Goal: Feedback & Contribution: Submit feedback/report problem

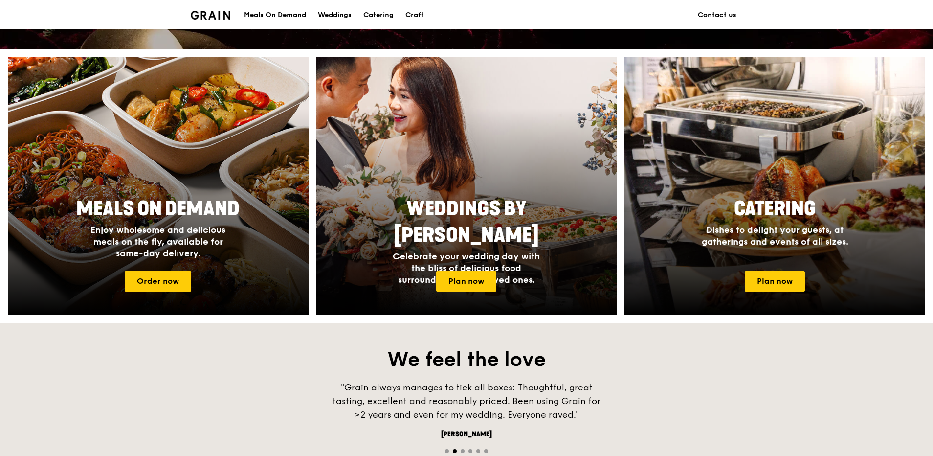
scroll to position [244, 0]
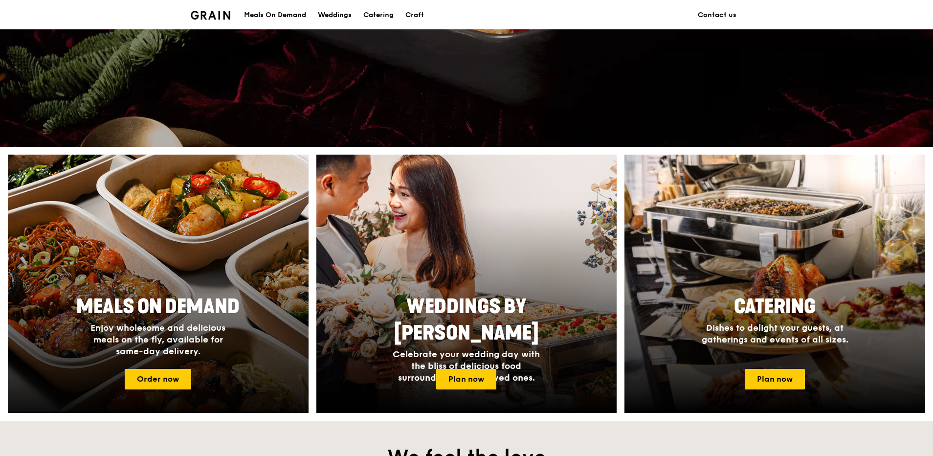
click at [229, 352] on h4 "Enjoy wholesome and delicious meals on the fly, available for same-day delivery." at bounding box center [158, 339] width 156 height 35
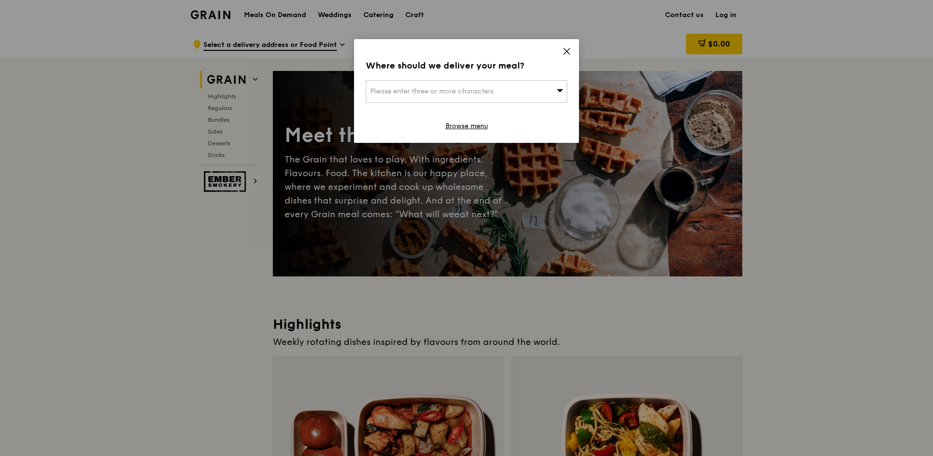
click at [519, 94] on div "Please enter three or more characters" at bounding box center [466, 91] width 201 height 22
click at [437, 83] on input "search" at bounding box center [466, 92] width 200 height 22
click at [562, 55] on icon at bounding box center [566, 51] width 9 height 9
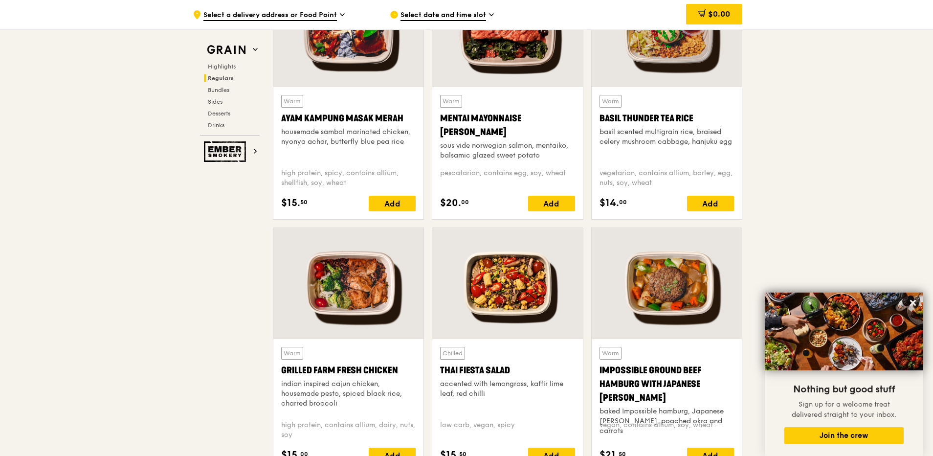
scroll to position [978, 0]
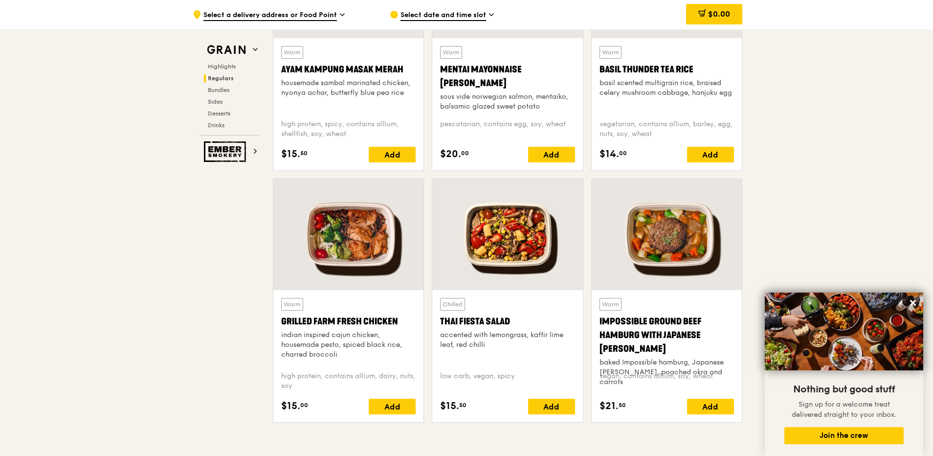
click at [377, 261] on div at bounding box center [348, 234] width 150 height 111
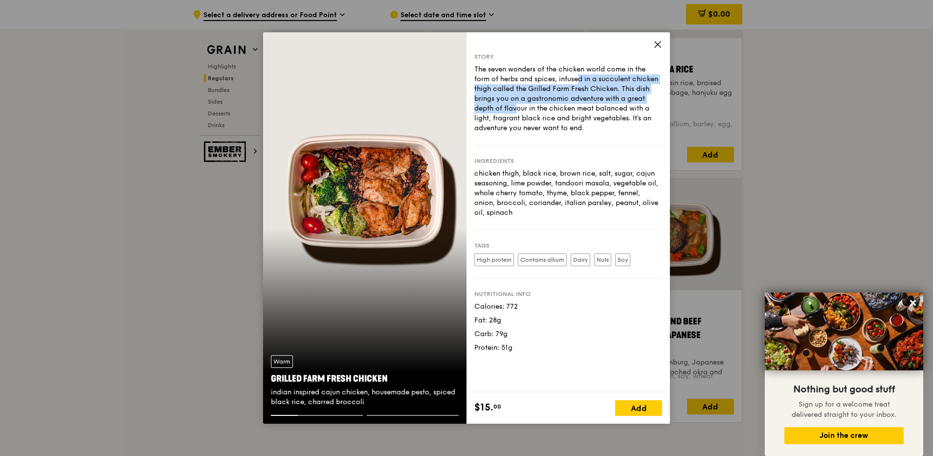
drag, startPoint x: 547, startPoint y: 78, endPoint x: 644, endPoint y: 97, distance: 99.1
click at [644, 97] on div "The seven wonders of the chicken world come in the form of herbs and spices, in…" at bounding box center [568, 99] width 188 height 68
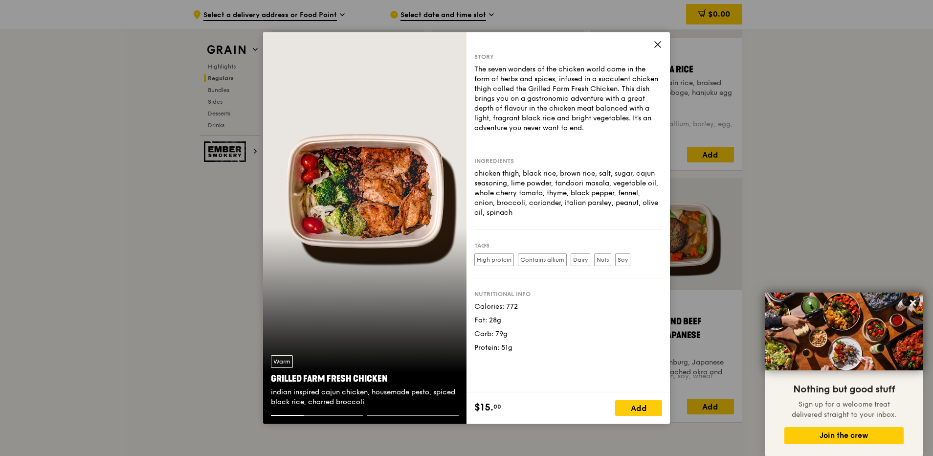
drag, startPoint x: 644, startPoint y: 97, endPoint x: 611, endPoint y: 128, distance: 45.0
click at [611, 128] on div "The seven wonders of the chicken world come in the form of herbs and spices, in…" at bounding box center [568, 99] width 188 height 68
drag, startPoint x: 512, startPoint y: 88, endPoint x: 551, endPoint y: 139, distance: 64.1
click at [551, 139] on div "Story The seven wonders of the chicken world come in the form of herbs and spic…" at bounding box center [568, 99] width 188 height 92
drag, startPoint x: 551, startPoint y: 139, endPoint x: 550, endPoint y: 167, distance: 28.4
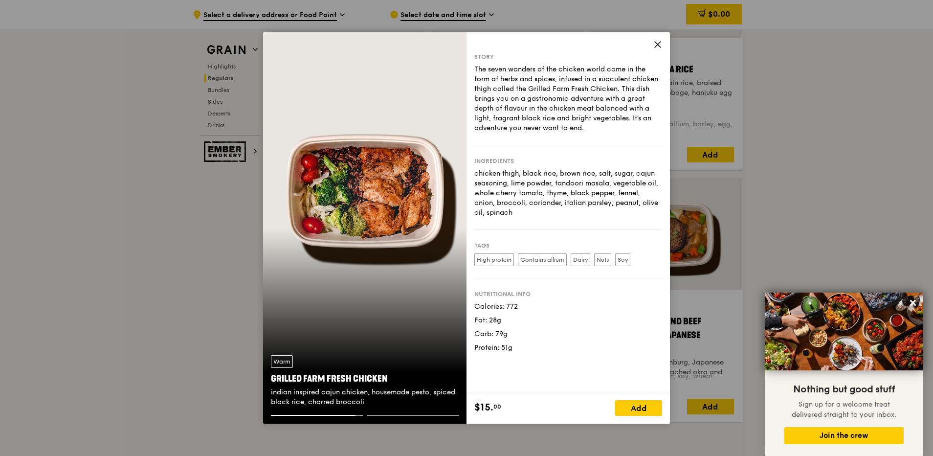
click at [550, 167] on div "Ingredients chicken thigh, black rice, brown rice, salt, sugar, cajun seasoning…" at bounding box center [568, 187] width 188 height 85
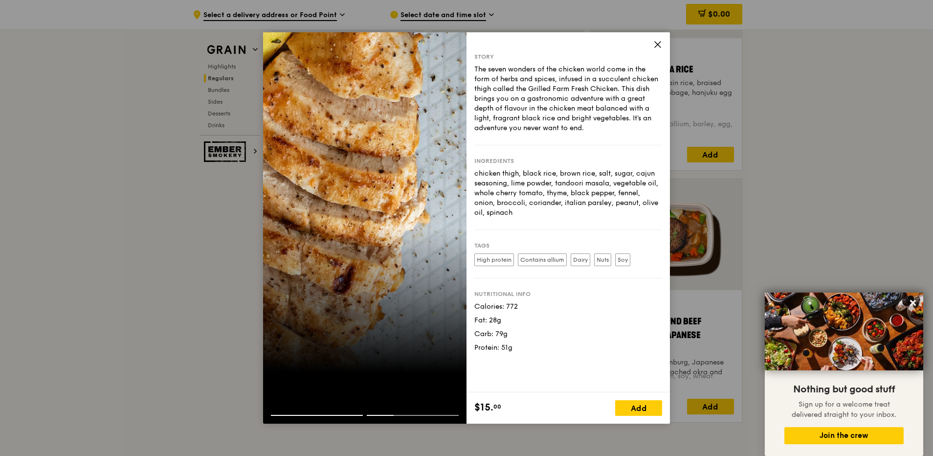
click at [572, 83] on div "The seven wonders of the chicken world come in the form of herbs and spices, in…" at bounding box center [568, 99] width 188 height 68
click at [579, 150] on div "Ingredients chicken thigh, black rice, brown rice, salt, sugar, cajun seasoning…" at bounding box center [568, 187] width 188 height 85
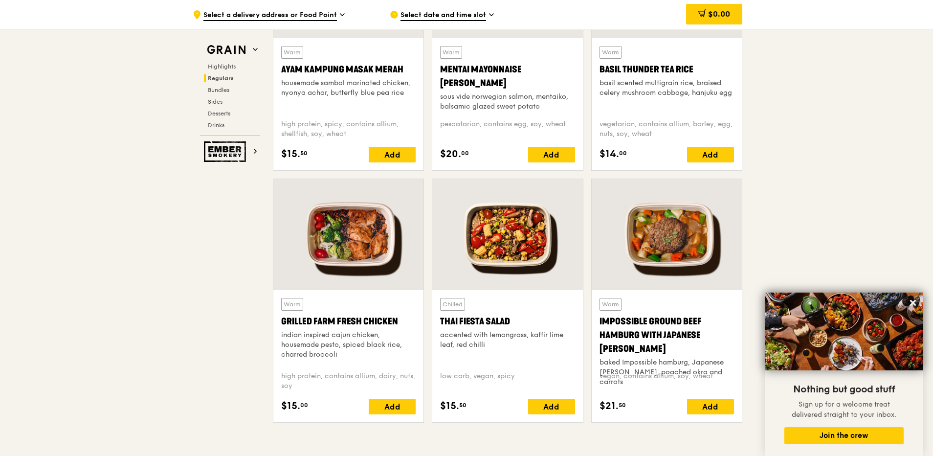
scroll to position [929, 0]
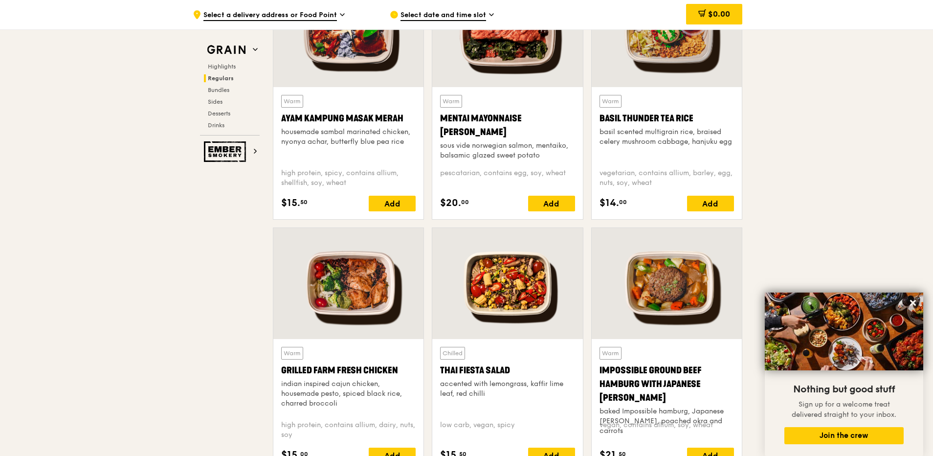
click at [362, 307] on div at bounding box center [348, 283] width 150 height 111
click at [643, 106] on div "Warm Basil Thunder Tea Rice basil scented multigrain rice, braised celery mushr…" at bounding box center [666, 128] width 134 height 66
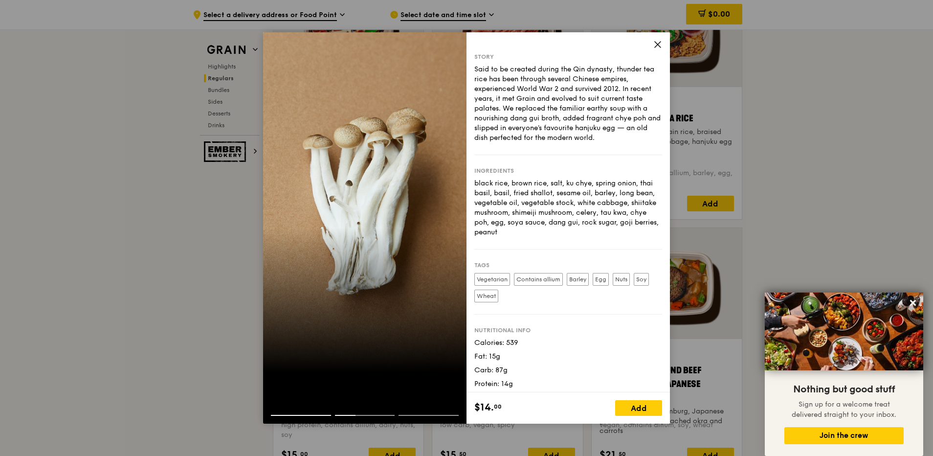
click at [620, 307] on div "Tags Vegetarian Contains allium Barley Egg Nuts Soy Wheat" at bounding box center [568, 281] width 188 height 65
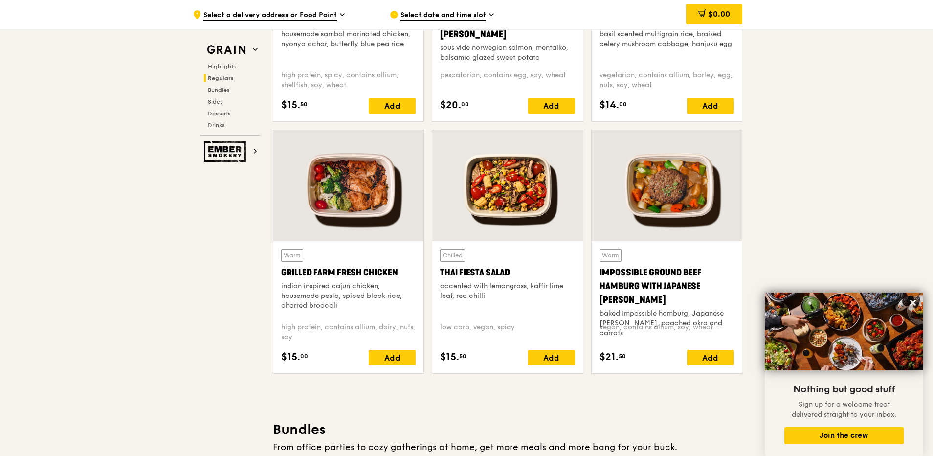
scroll to position [880, 0]
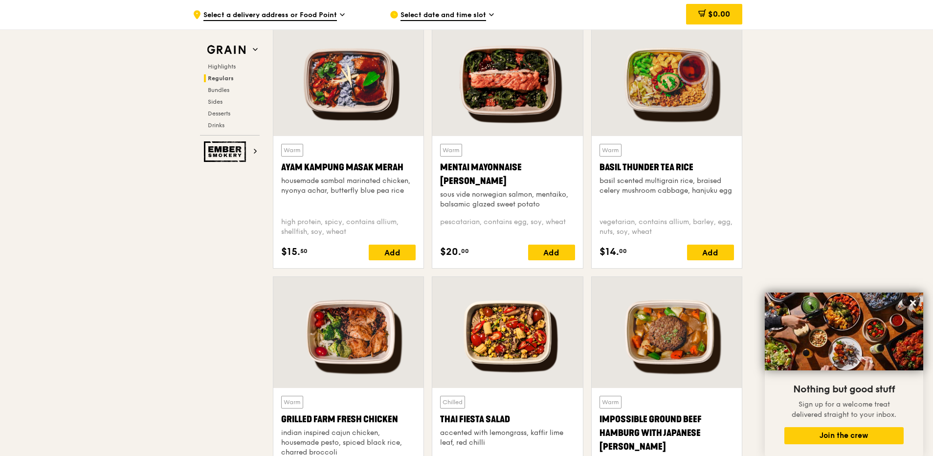
click at [646, 153] on div "Warm Basil Thunder Tea Rice basil scented multigrain rice, braised celery mushr…" at bounding box center [666, 177] width 134 height 66
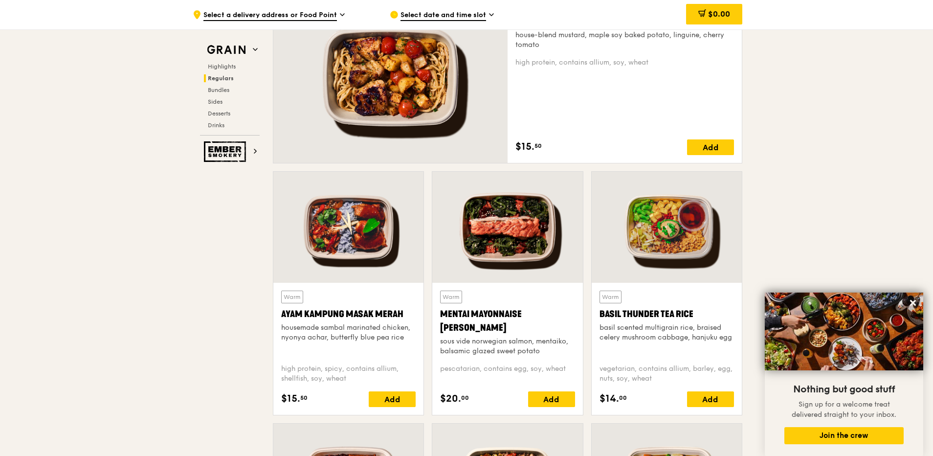
scroll to position [684, 0]
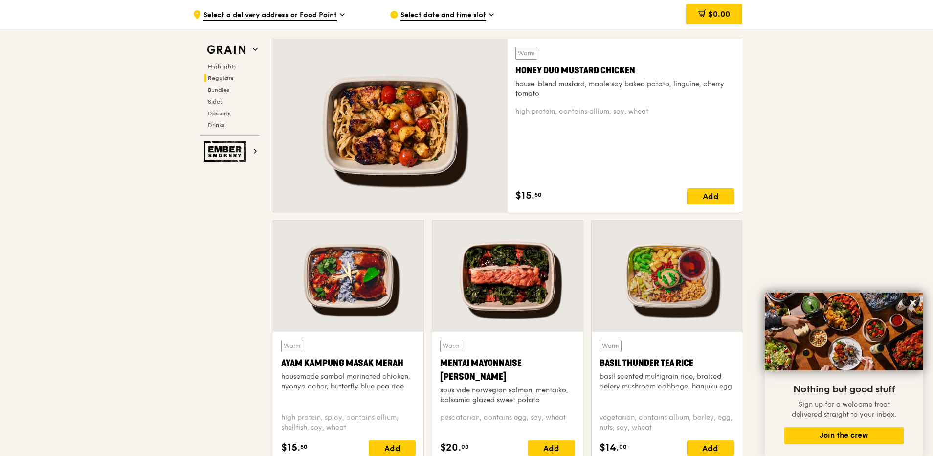
click at [528, 104] on div "Warm Honey Duo Mustard Chicken house-blend mustard, maple soy baked potato, lin…" at bounding box center [624, 125] width 219 height 157
click at [521, 83] on div "house-blend mustard, maple soy baked potato, linguine, cherry tomato" at bounding box center [624, 89] width 219 height 20
click at [675, 264] on div at bounding box center [667, 275] width 150 height 111
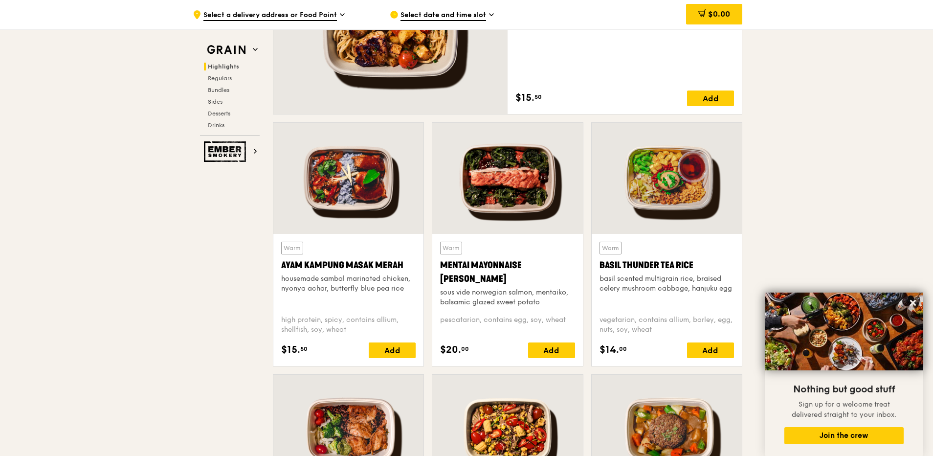
scroll to position [636, 0]
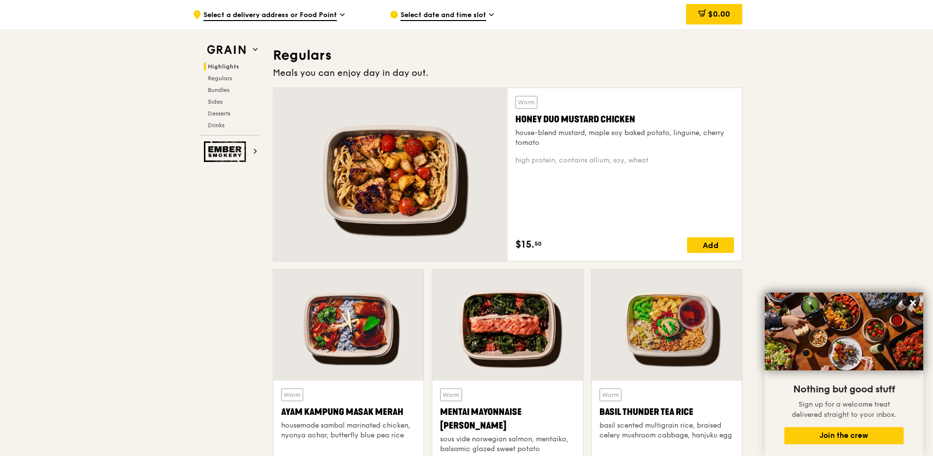
click at [460, 183] on div at bounding box center [390, 174] width 234 height 173
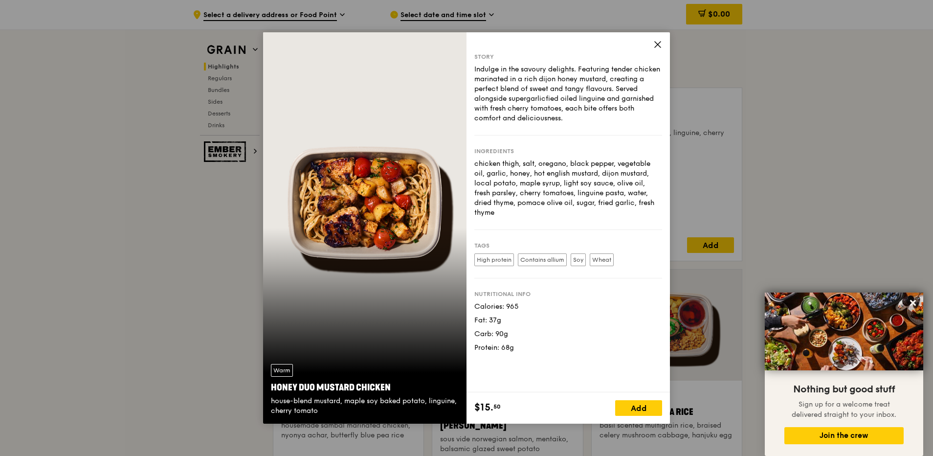
click at [659, 44] on icon at bounding box center [657, 44] width 9 height 9
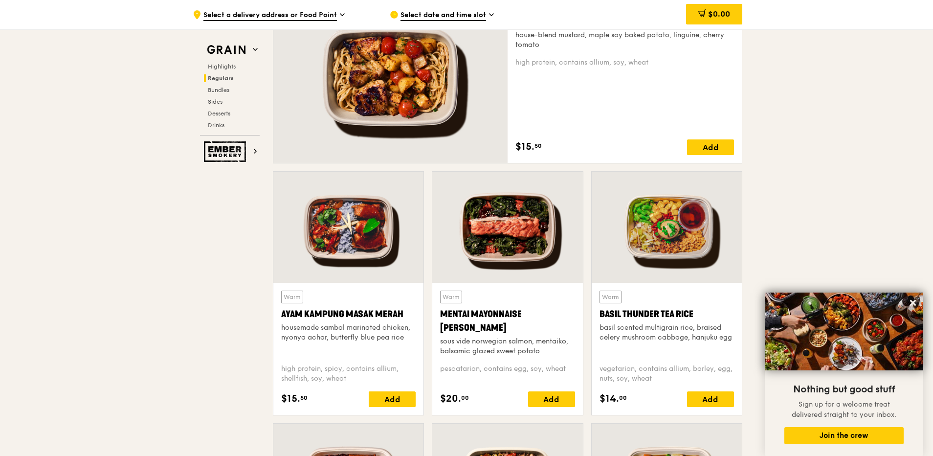
scroll to position [587, 0]
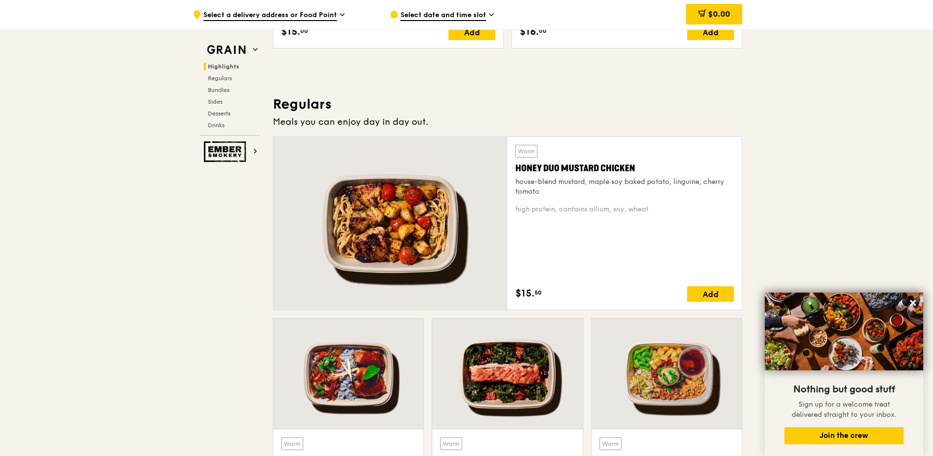
drag, startPoint x: 147, startPoint y: 213, endPoint x: 213, endPoint y: 203, distance: 66.6
drag, startPoint x: 335, startPoint y: 199, endPoint x: 541, endPoint y: 145, distance: 213.0
drag, startPoint x: 541, startPoint y: 145, endPoint x: 535, endPoint y: 166, distance: 22.2
drag, startPoint x: 535, startPoint y: 166, endPoint x: 525, endPoint y: 193, distance: 29.0
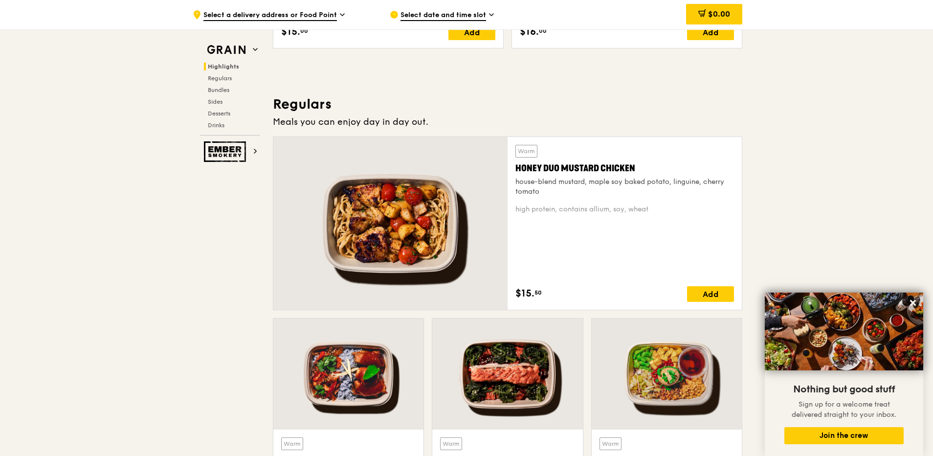
click at [525, 193] on div "house-blend mustard, maple soy baked potato, linguine, cherry tomato" at bounding box center [624, 187] width 219 height 20
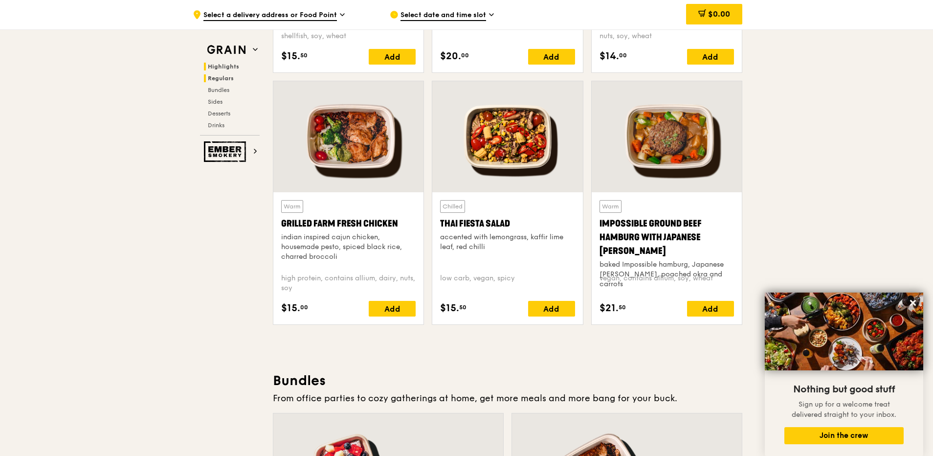
click at [224, 69] on span "Highlights" at bounding box center [223, 66] width 31 height 7
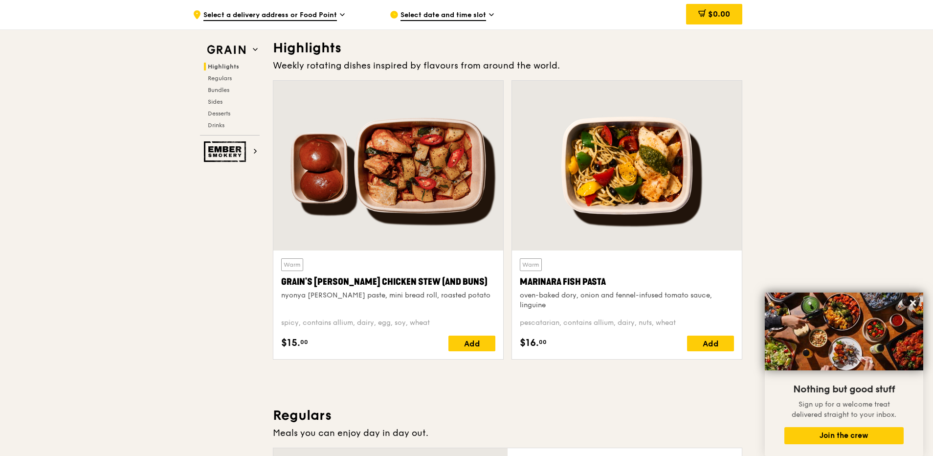
scroll to position [0, 0]
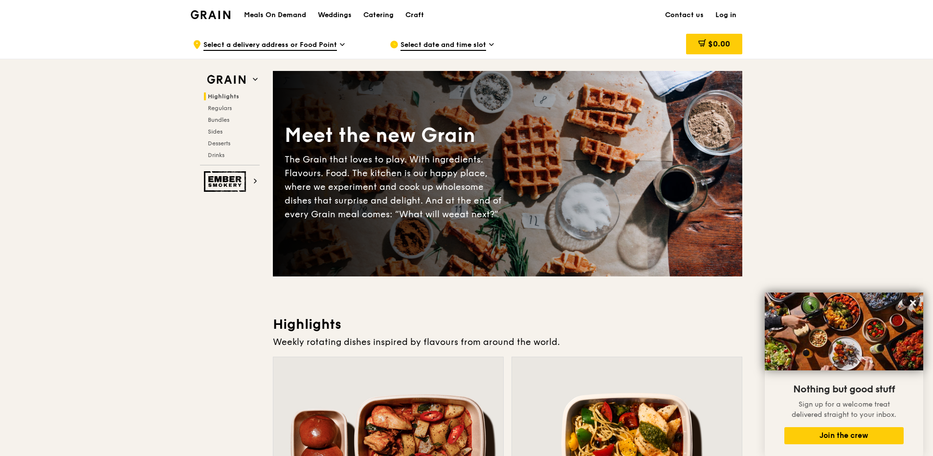
drag, startPoint x: 270, startPoint y: 311, endPoint x: 298, endPoint y: 303, distance: 29.2
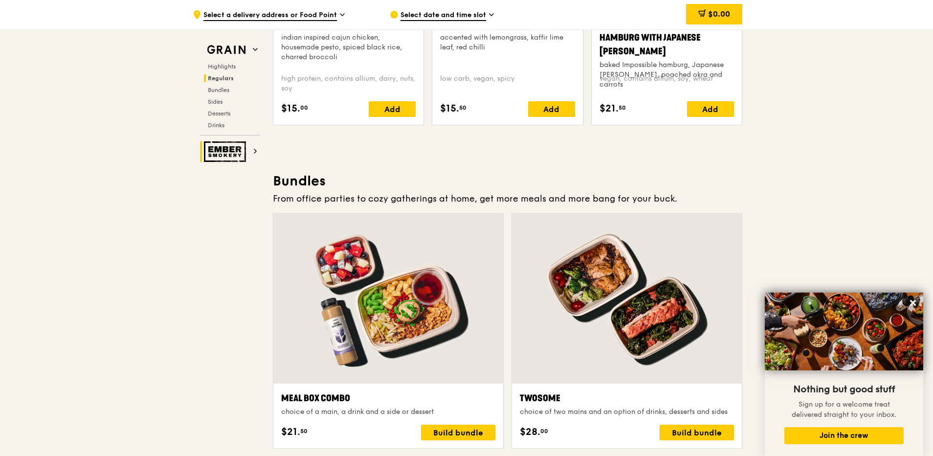
scroll to position [1226, 0]
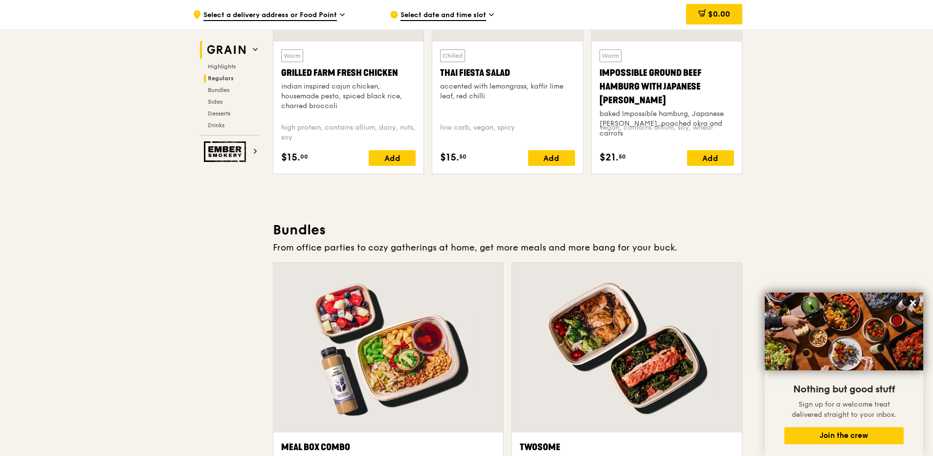
click at [255, 50] on icon at bounding box center [255, 49] width 4 height 2
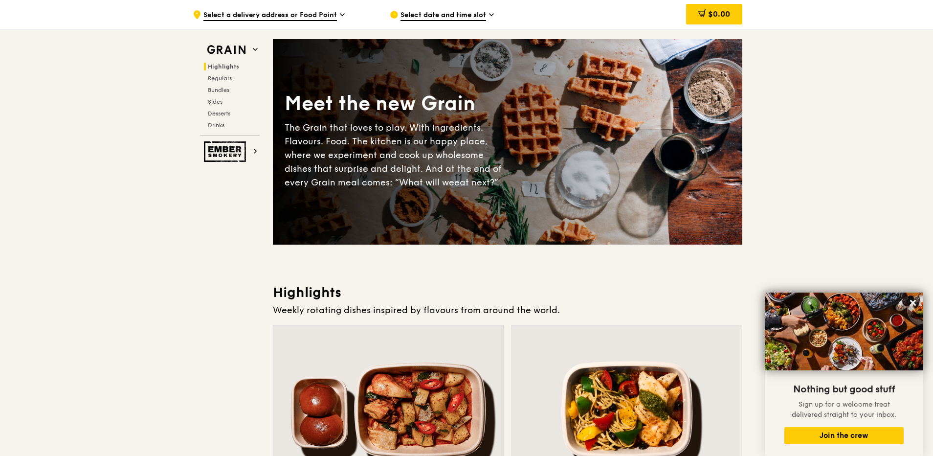
scroll to position [0, 0]
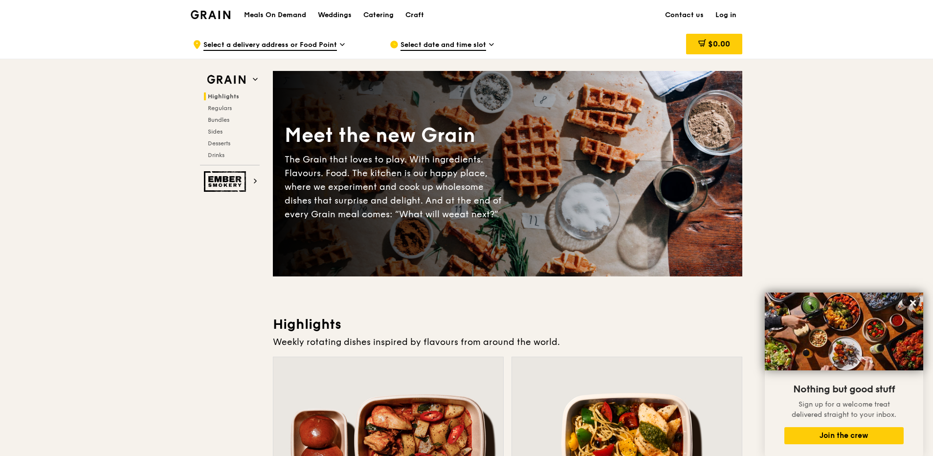
click at [263, 11] on h1 "Meals On Demand" at bounding box center [275, 15] width 62 height 10
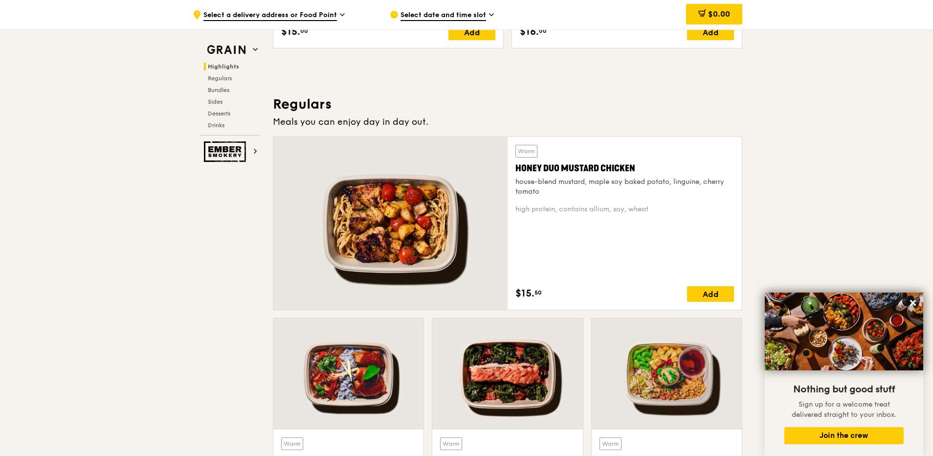
scroll to position [636, 0]
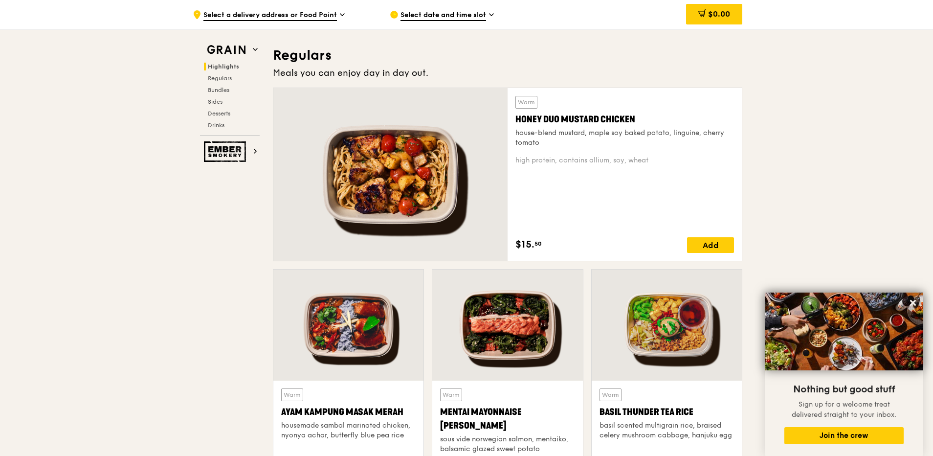
drag, startPoint x: 644, startPoint y: 117, endPoint x: 517, endPoint y: 124, distance: 127.3
click at [517, 124] on div "Honey Duo Mustard Chicken" at bounding box center [624, 119] width 219 height 14
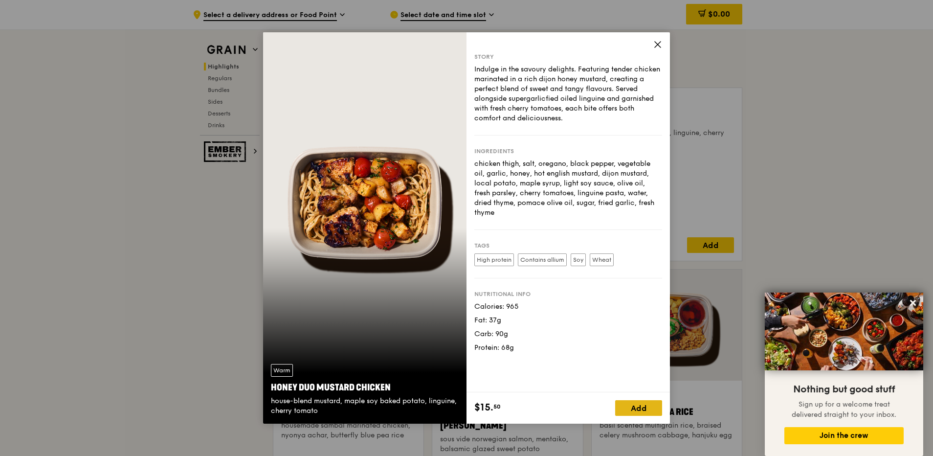
click at [645, 402] on div "Add" at bounding box center [638, 408] width 47 height 16
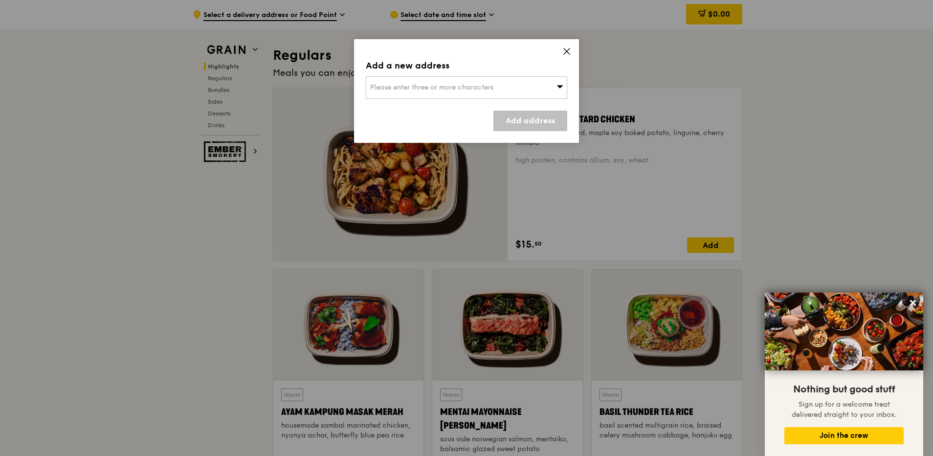
click at [569, 47] on icon at bounding box center [566, 51] width 9 height 9
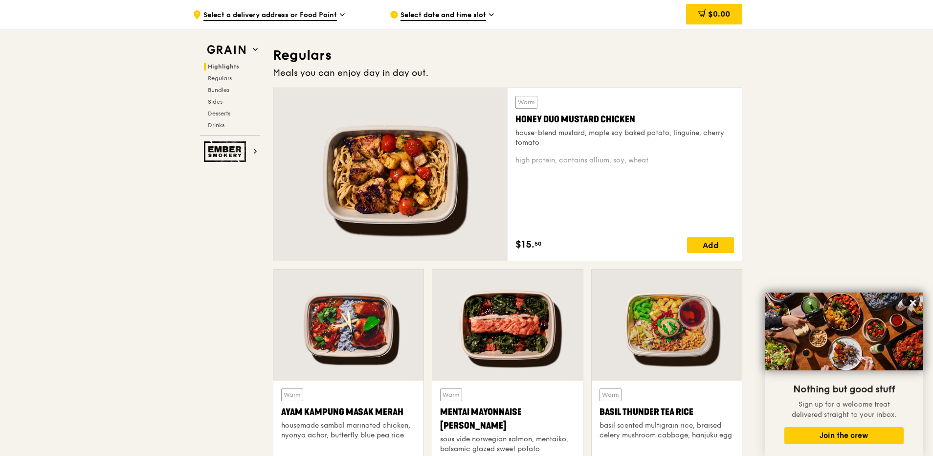
drag, startPoint x: 642, startPoint y: 116, endPoint x: 513, endPoint y: 119, distance: 129.1
click at [513, 119] on div "Warm Honey Duo Mustard Chicken house-blend mustard, maple soy baked potato, lin…" at bounding box center [624, 174] width 234 height 173
copy div "Honey Duo Mustard Chicken"
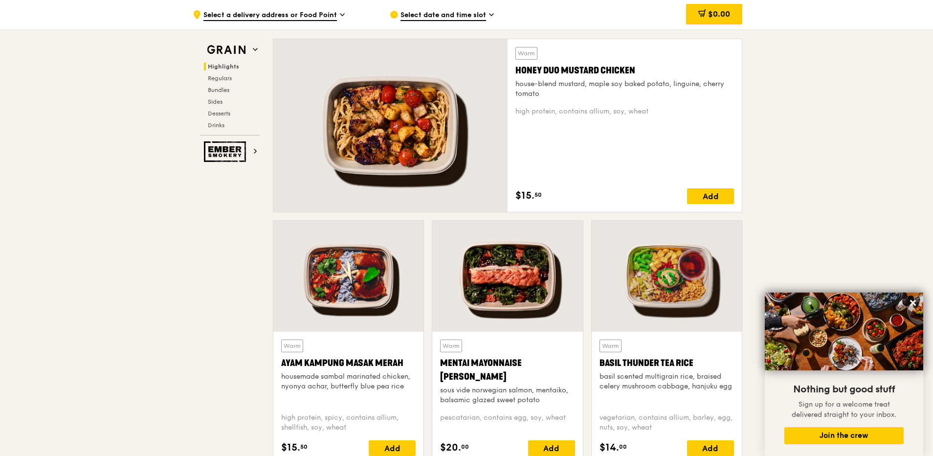
scroll to position [831, 0]
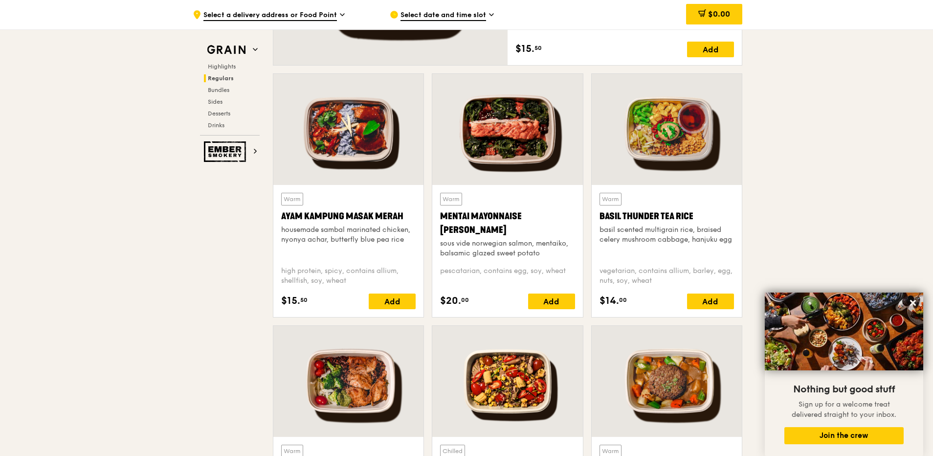
click at [672, 190] on div "Warm Basil Thunder Tea Rice basil scented multigrain rice, braised celery mushr…" at bounding box center [667, 251] width 150 height 132
click at [675, 213] on div "Basil Thunder Tea Rice" at bounding box center [666, 216] width 134 height 14
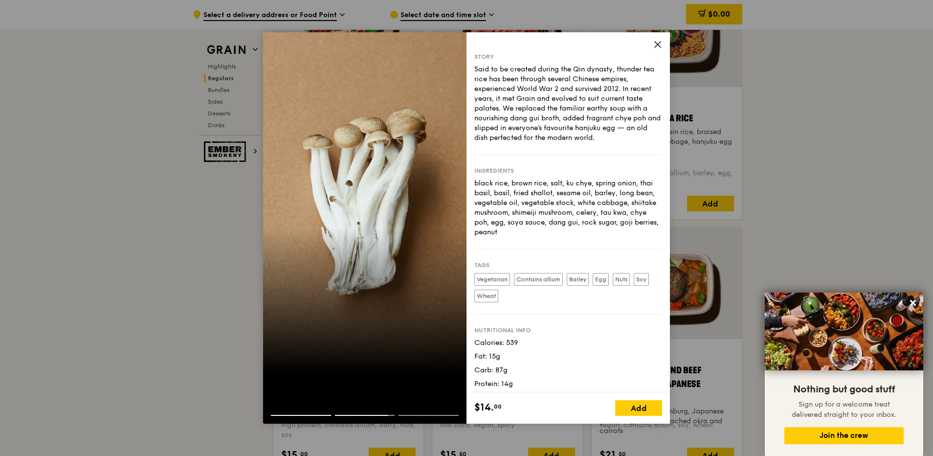
click at [538, 229] on div "black rice, brown rice, salt, ku chye, spring onion, thai basil, basil, fried s…" at bounding box center [568, 207] width 188 height 59
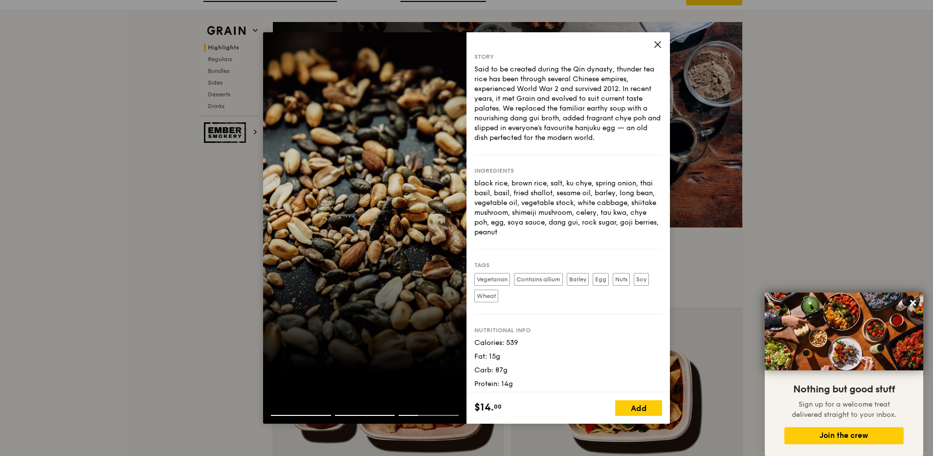
scroll to position [0, 0]
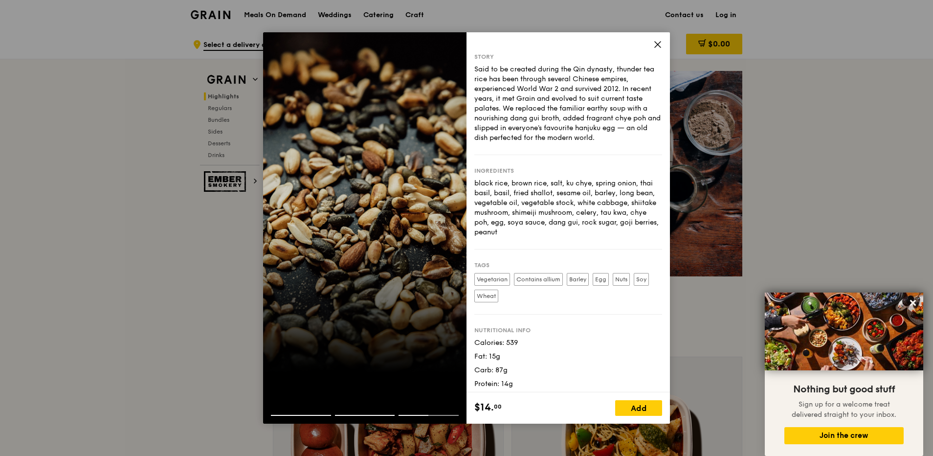
click at [285, 417] on div at bounding box center [364, 419] width 203 height 9
click at [277, 414] on div at bounding box center [364, 407] width 203 height 16
click at [275, 414] on div at bounding box center [364, 407] width 203 height 16
click at [657, 46] on icon at bounding box center [657, 44] width 9 height 9
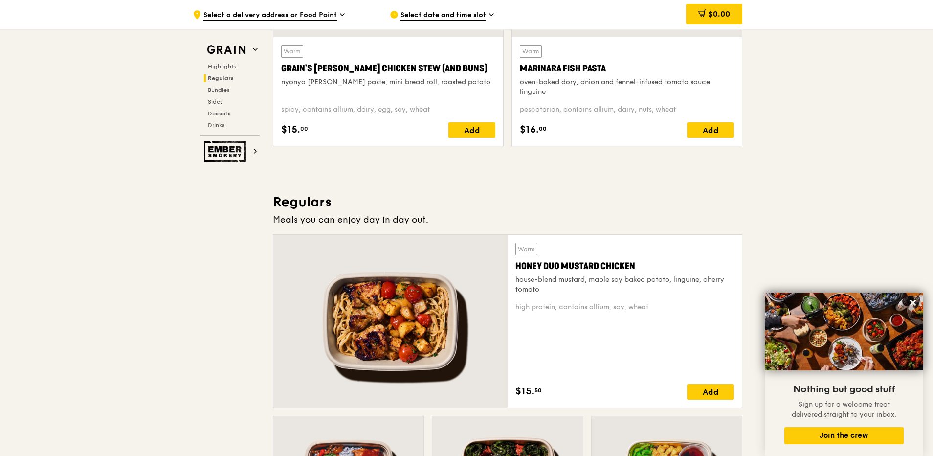
scroll to position [733, 0]
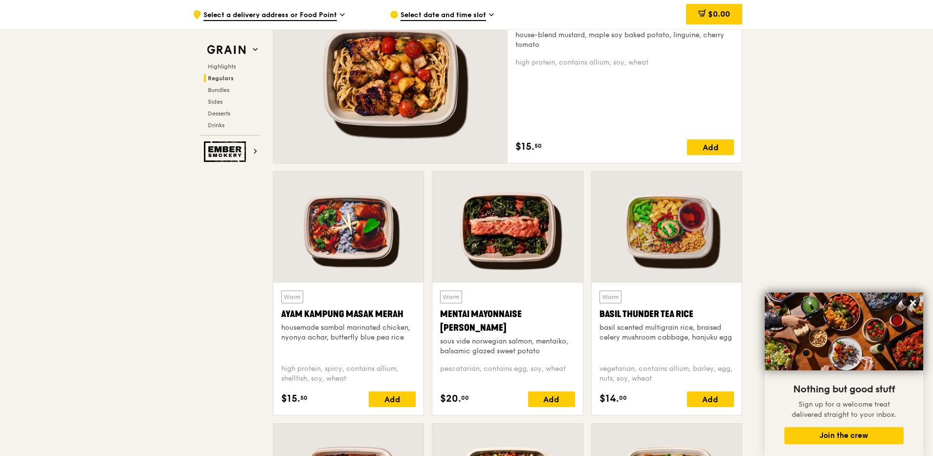
click at [647, 251] on div at bounding box center [667, 227] width 150 height 111
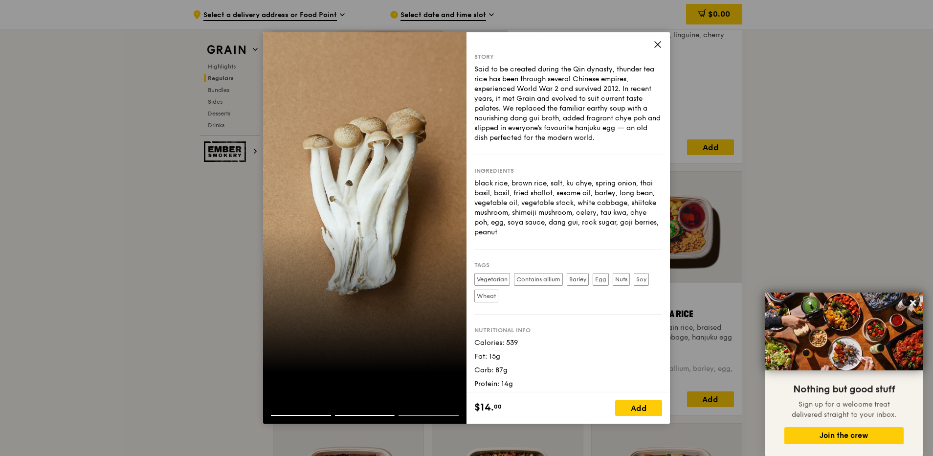
drag, startPoint x: 491, startPoint y: 185, endPoint x: 668, endPoint y: 245, distance: 186.9
click at [668, 245] on div "Story Said to be created during the Qin dynasty, thunder tea rice has been thro…" at bounding box center [567, 212] width 203 height 360
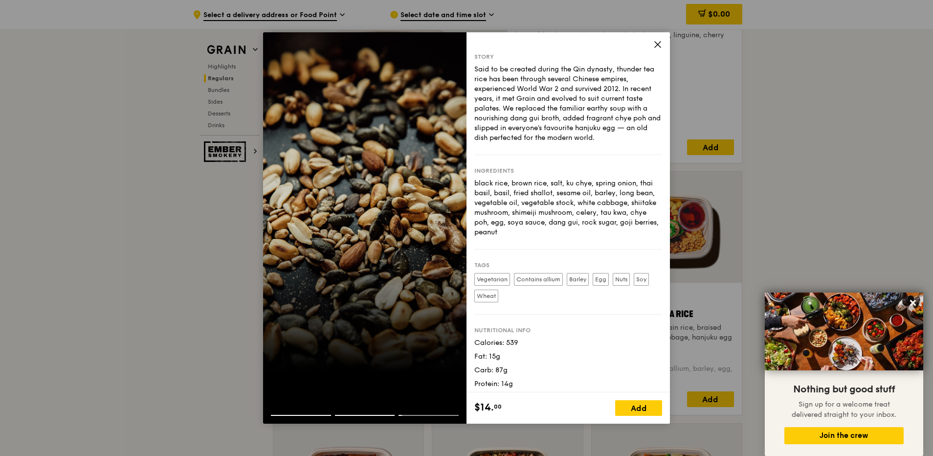
drag, startPoint x: 668, startPoint y: 245, endPoint x: 600, endPoint y: 231, distance: 70.0
click at [600, 231] on div "black rice, brown rice, salt, ku chye, spring onion, thai basil, basil, fried s…" at bounding box center [568, 207] width 188 height 59
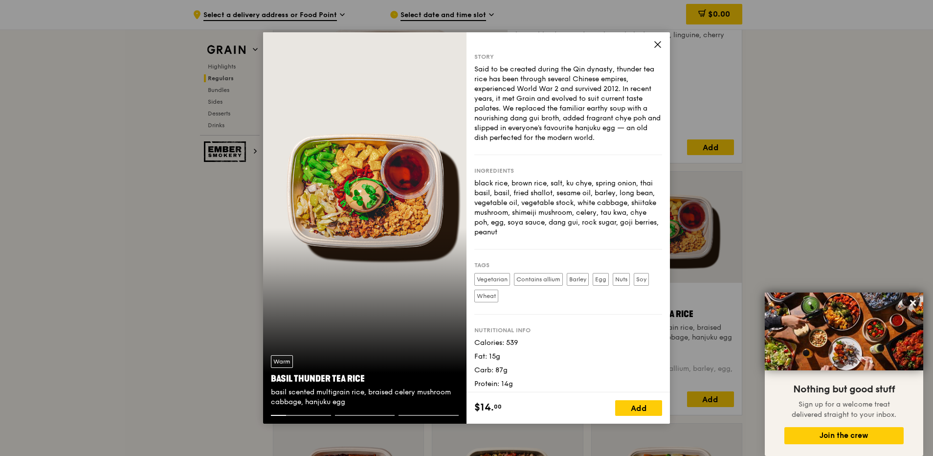
click at [656, 44] on icon at bounding box center [657, 44] width 9 height 9
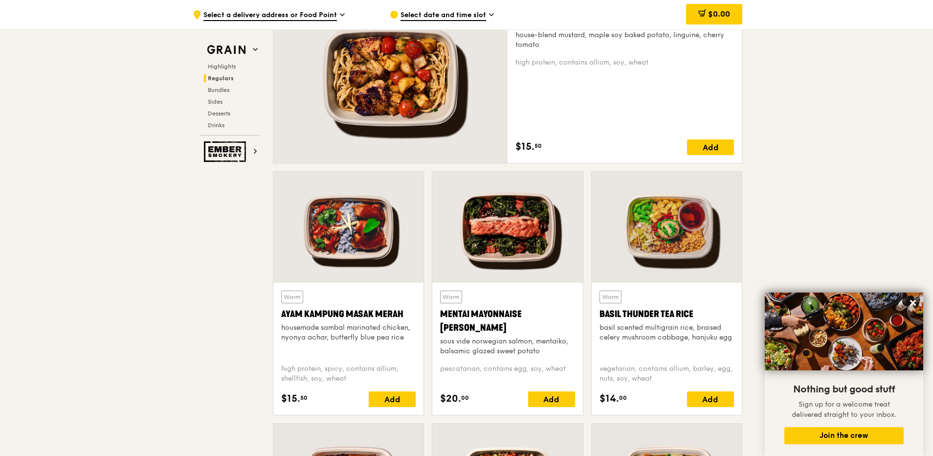
click at [503, 97] on div at bounding box center [390, 76] width 234 height 173
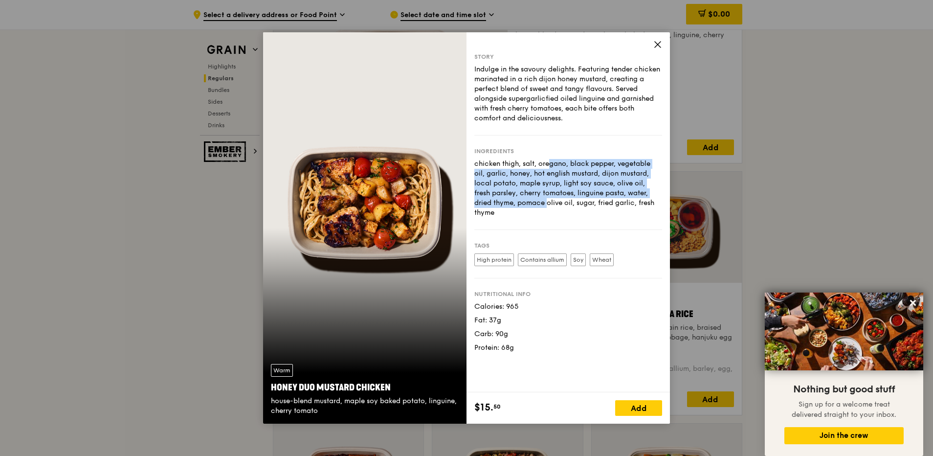
drag, startPoint x: 508, startPoint y: 163, endPoint x: 649, endPoint y: 199, distance: 145.2
click at [649, 199] on div "chicken thigh, salt, oregano, black pepper, vegetable oil, garlic, honey, hot e…" at bounding box center [568, 188] width 188 height 59
drag, startPoint x: 649, startPoint y: 199, endPoint x: 642, endPoint y: 203, distance: 7.7
click at [642, 203] on div "chicken thigh, salt, oregano, black pepper, vegetable oil, garlic, honey, hot e…" at bounding box center [568, 188] width 188 height 59
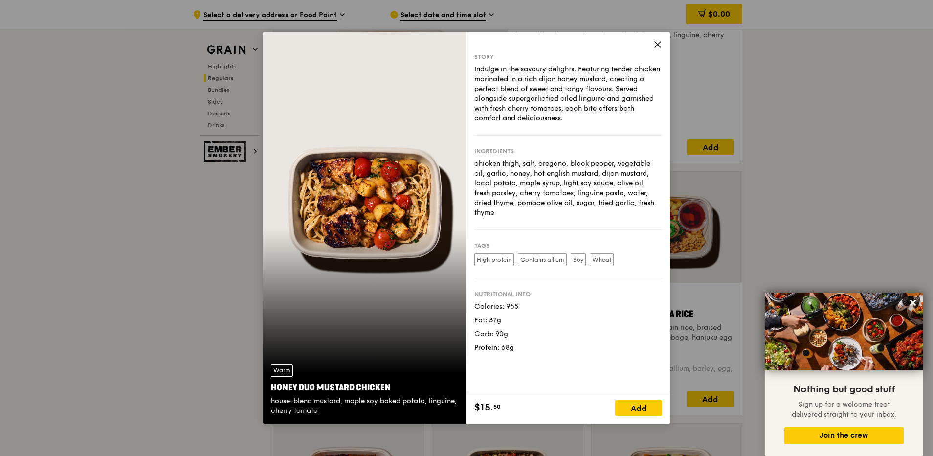
drag, startPoint x: 133, startPoint y: 257, endPoint x: 259, endPoint y: 179, distance: 147.7
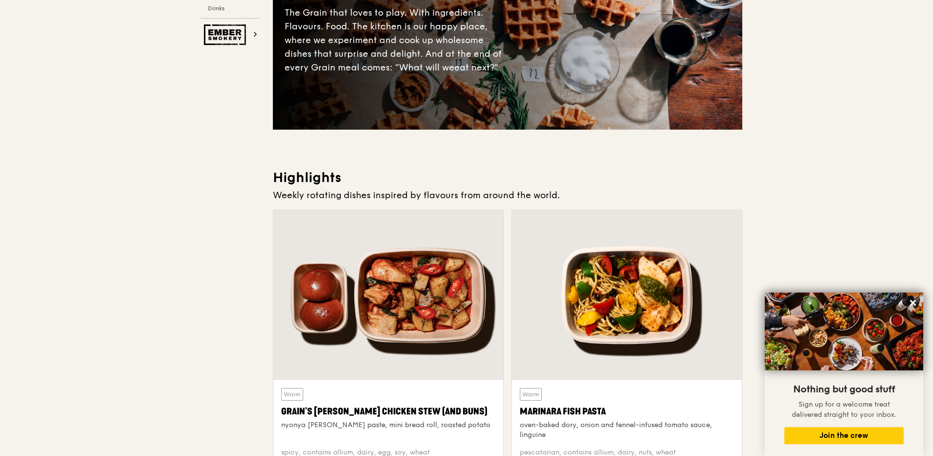
scroll to position [0, 0]
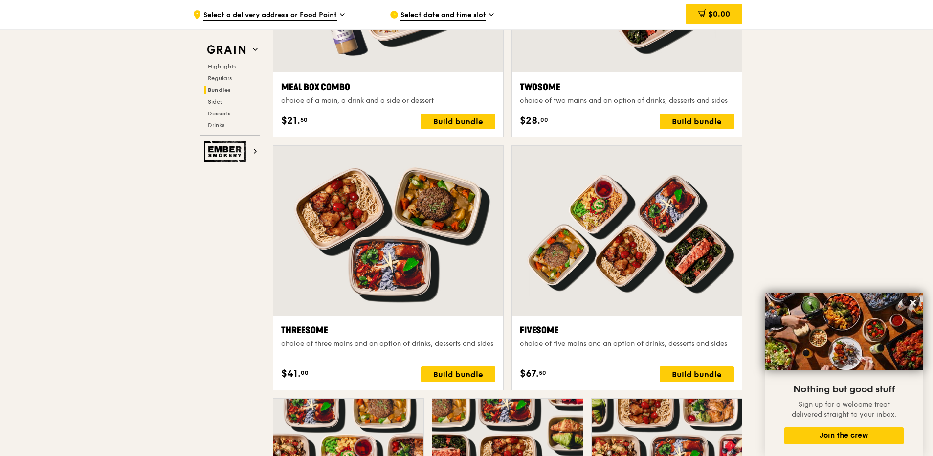
click at [261, 39] on div "Grain Highlights Regulars Bundles Sides Desserts Drinks Ember Smokery" at bounding box center [230, 95] width 78 height 132
click at [248, 57] on img at bounding box center [226, 50] width 45 height 18
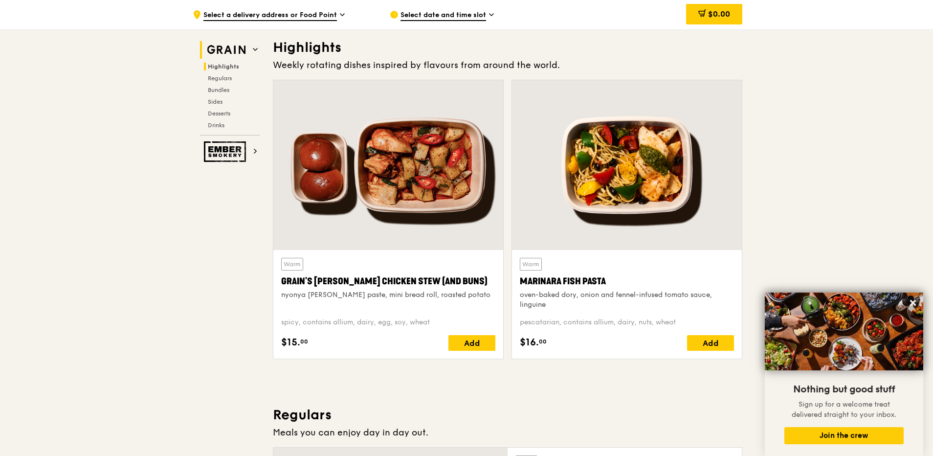
click at [259, 45] on h2 "Grain" at bounding box center [230, 50] width 60 height 18
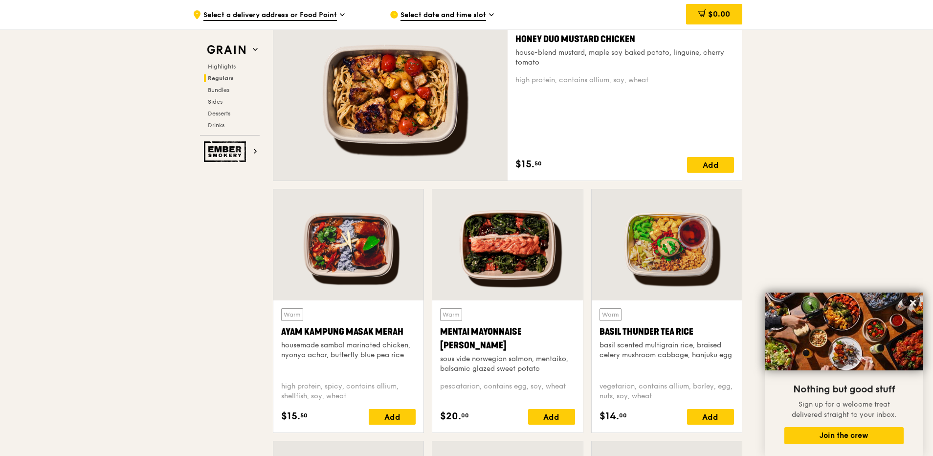
scroll to position [667, 0]
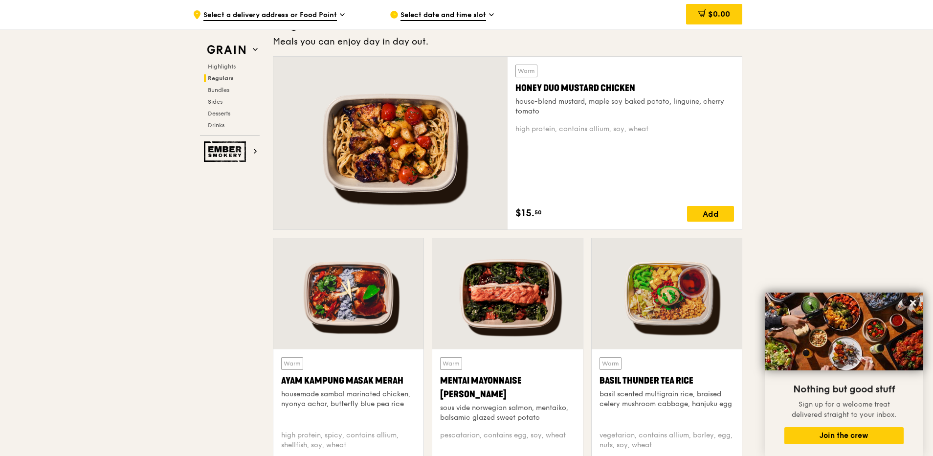
click at [575, 217] on div "$15. 50 Add" at bounding box center [624, 214] width 219 height 16
click at [648, 187] on div "Warm Honey Duo Mustard Chicken house-blend mustard, maple soy baked potato, lin…" at bounding box center [624, 143] width 219 height 157
drag, startPoint x: 648, startPoint y: 187, endPoint x: 541, endPoint y: 157, distance: 110.5
click at [541, 157] on div "Warm Honey Duo Mustard Chicken house-blend mustard, maple soy baked potato, lin…" at bounding box center [624, 143] width 219 height 157
drag, startPoint x: 541, startPoint y: 157, endPoint x: 400, endPoint y: 146, distance: 141.7
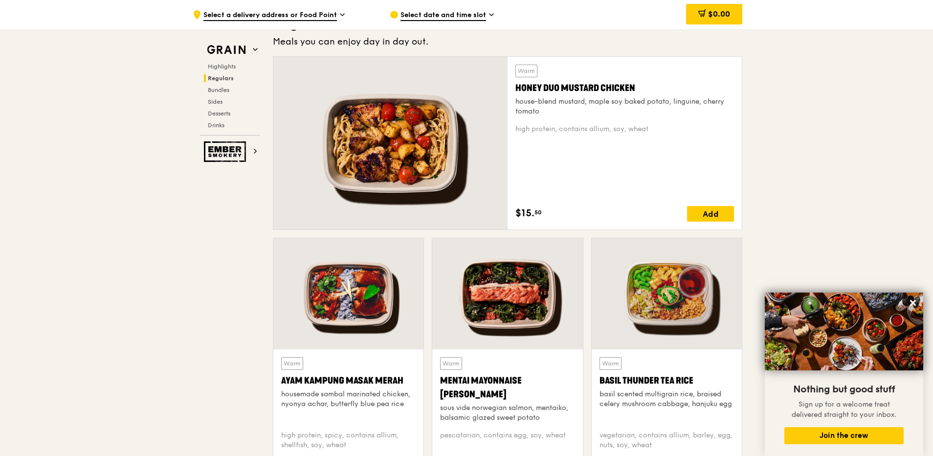
click at [400, 146] on div at bounding box center [390, 143] width 234 height 173
click at [255, 149] on icon at bounding box center [255, 151] width 5 height 5
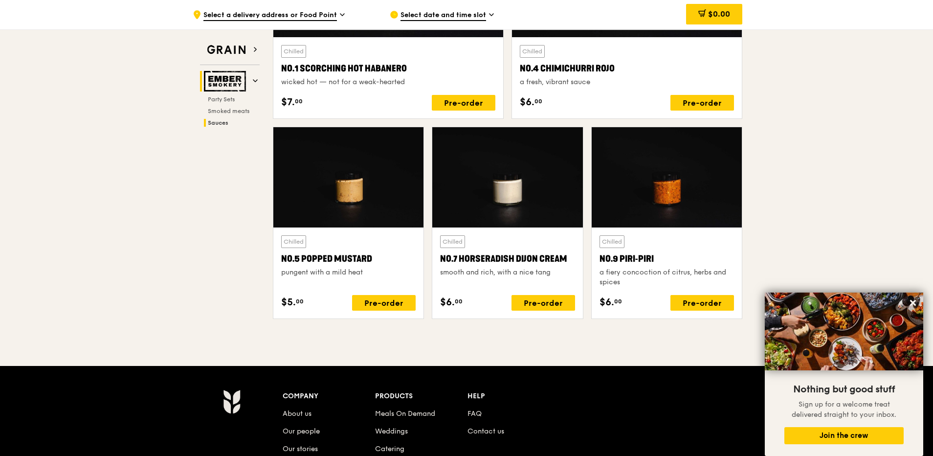
scroll to position [1009, 0]
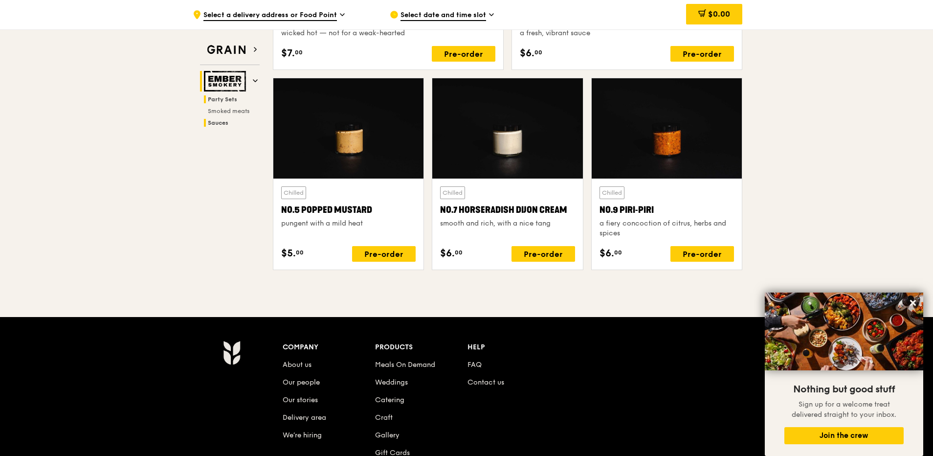
click at [228, 97] on span "Party Sets" at bounding box center [222, 99] width 29 height 7
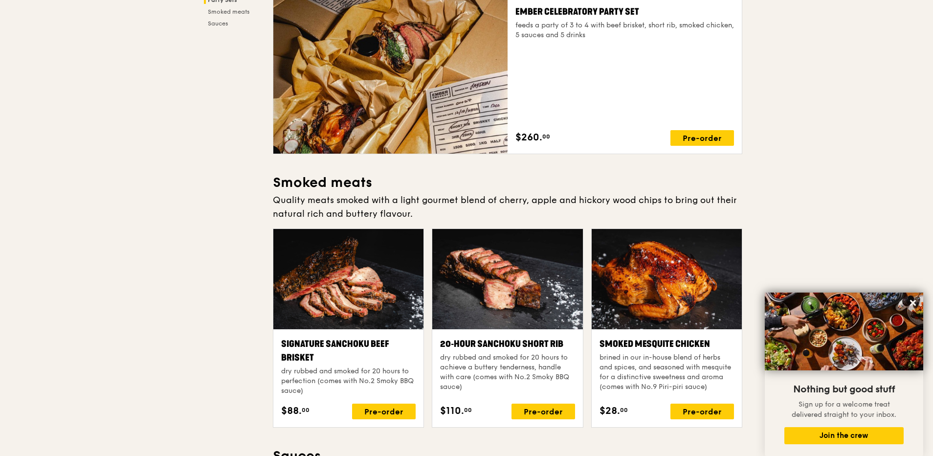
scroll to position [0, 0]
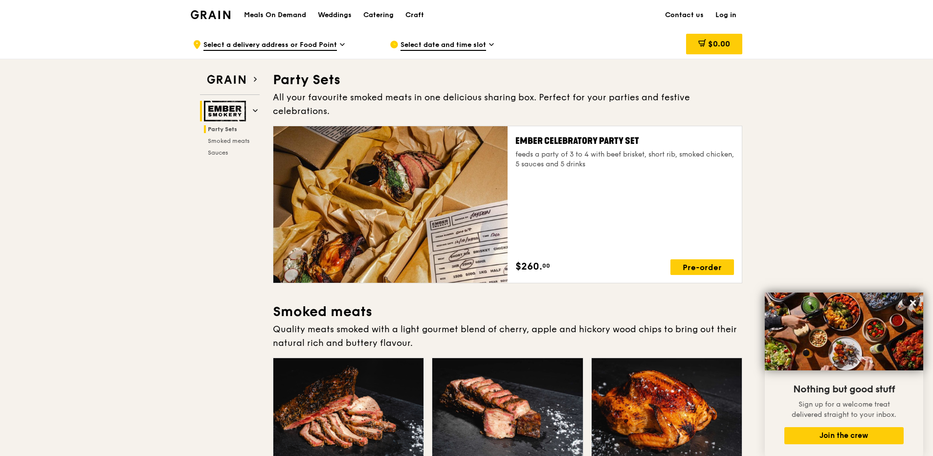
click at [286, 21] on div "Meals On Demand Weddings Catering Craft" at bounding box center [334, 15] width 192 height 30
click at [374, 17] on div "Catering" at bounding box center [378, 14] width 30 height 29
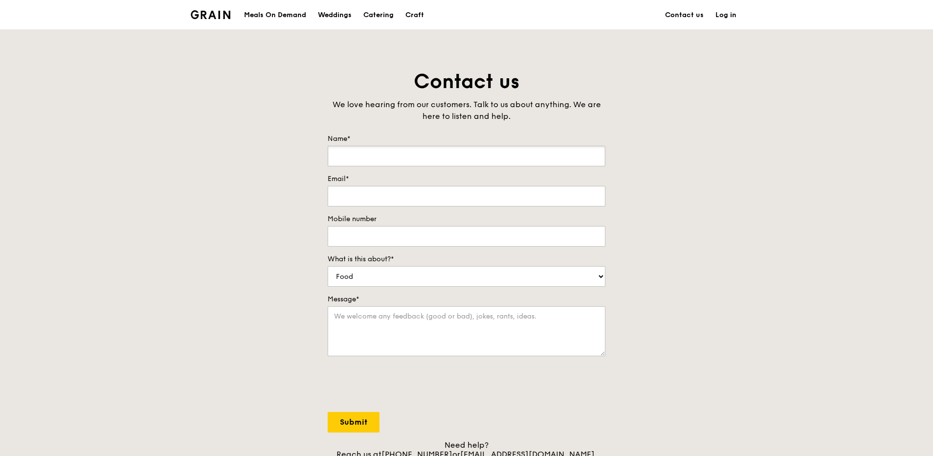
click at [431, 152] on input "Name*" at bounding box center [467, 156] width 278 height 21
click at [484, 157] on input "Name*" at bounding box center [467, 156] width 278 height 21
click at [391, 154] on input "Name*" at bounding box center [467, 156] width 278 height 21
type input "Raihana"
type input "[EMAIL_ADDRESS][DOMAIN_NAME]"
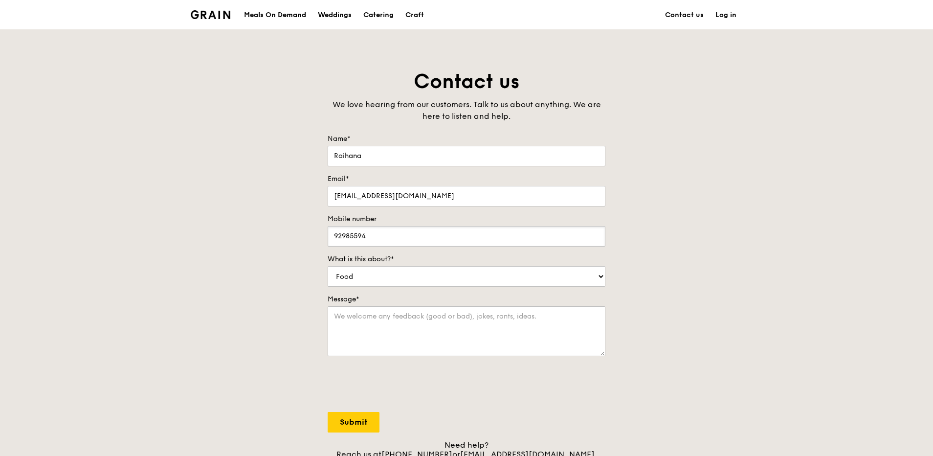
type input "92985594"
click at [376, 301] on label "Message*" at bounding box center [467, 299] width 278 height 10
click at [376, 306] on textarea "Message*" at bounding box center [467, 331] width 278 height 50
click at [391, 276] on select "Food Service Billing/Payment Catering Others" at bounding box center [467, 276] width 278 height 21
drag, startPoint x: 289, startPoint y: 233, endPoint x: 301, endPoint y: 229, distance: 12.7
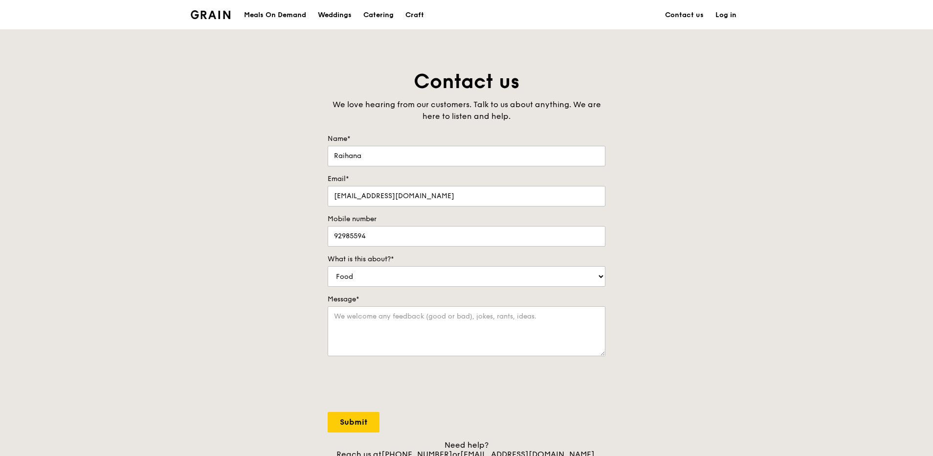
click at [289, 233] on div "Contact us We love hearing from our customers. Talk to us about anything. We ar…" at bounding box center [466, 272] width 933 height 409
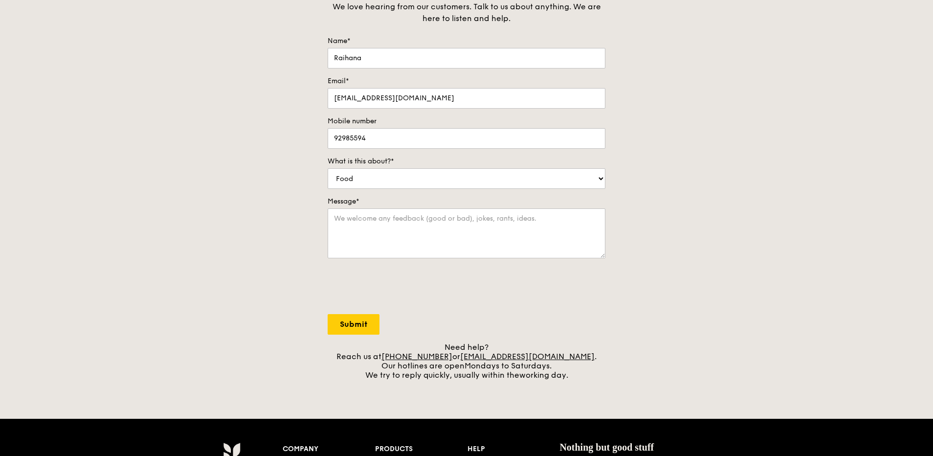
scroll to position [49, 0]
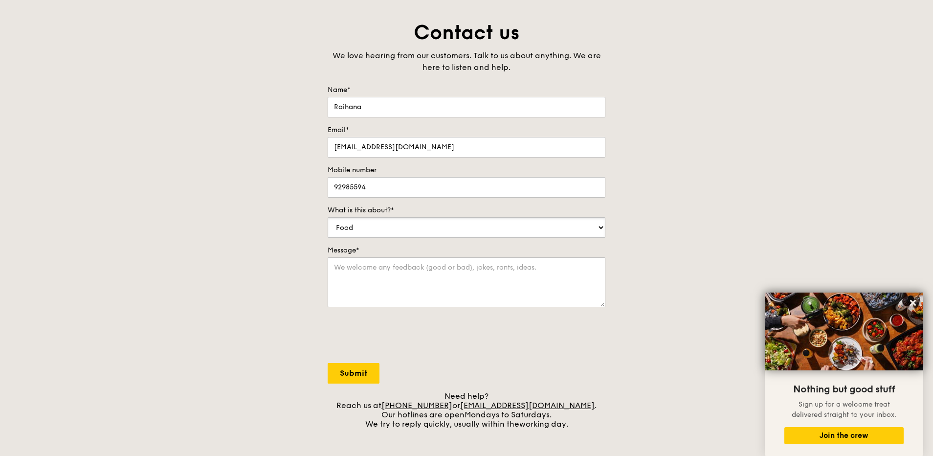
click at [482, 232] on select "Food Service Billing/Payment Catering Others" at bounding box center [467, 227] width 278 height 21
click at [401, 268] on textarea "Message*" at bounding box center [467, 282] width 278 height 50
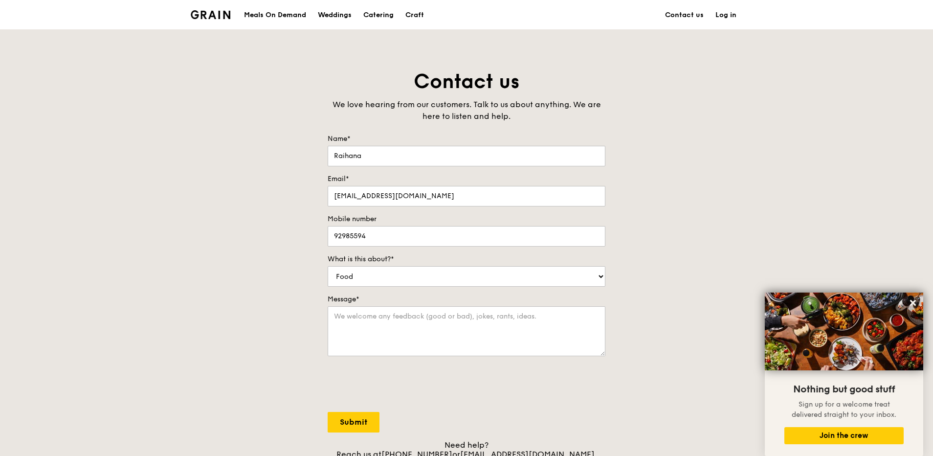
click at [641, 276] on div "Contact us We love hearing from our customers. Talk to us about anything. We ar…" at bounding box center [466, 272] width 933 height 409
click at [513, 328] on textarea "Message*" at bounding box center [467, 331] width 278 height 50
type textarea "h"
drag, startPoint x: 499, startPoint y: 330, endPoint x: 521, endPoint y: 323, distance: 22.9
click at [504, 329] on textarea "Hi Grain! We are looking to provide about 25 pax" at bounding box center [467, 331] width 278 height 50
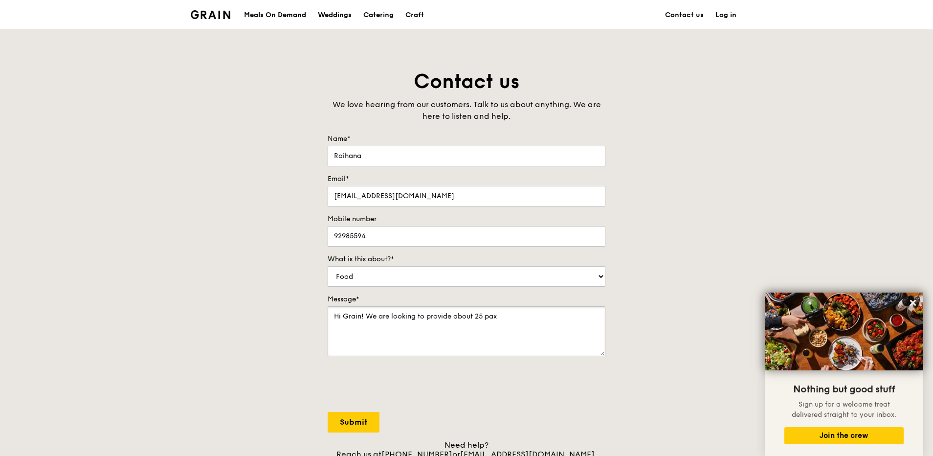
click at [523, 322] on textarea "Hi Grain! We are looking to provide about 25 pax" at bounding box center [467, 331] width 278 height 50
click at [356, 328] on textarea "Hi Grain! We are looking to provide about 25 pax with bento boxes on [DATE] 12p…" at bounding box center [467, 331] width 278 height 50
click at [363, 328] on textarea "Hi Grain! We are looking to provide about 25 pax with bento boxes on [DATE] 12p…" at bounding box center [467, 331] width 278 height 50
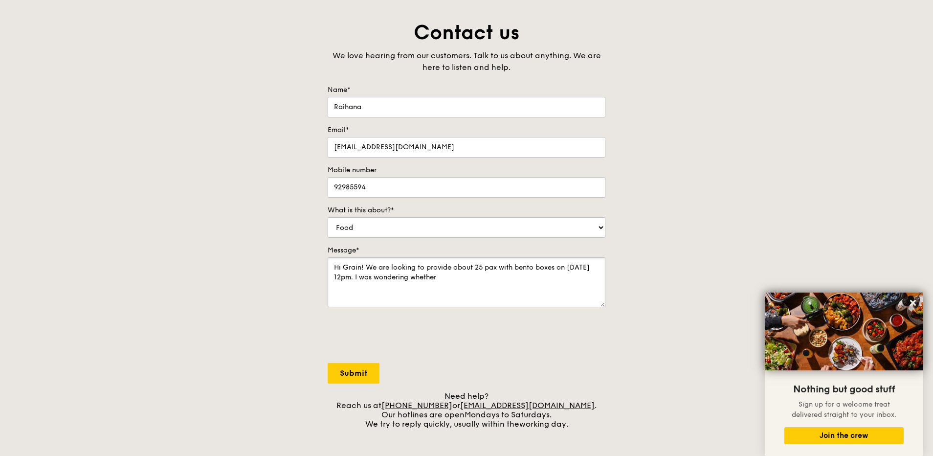
click at [479, 269] on textarea "Hi Grain! We are looking to provide about 25 pax with bento boxes on [DATE] 12p…" at bounding box center [467, 282] width 278 height 50
click at [490, 284] on textarea "Hi Grain! We are looking to provide about 25 pax with bento boxes on [DATE] 12p…" at bounding box center [467, 282] width 278 height 50
drag, startPoint x: 376, startPoint y: 276, endPoint x: 472, endPoint y: 281, distance: 95.5
click at [472, 281] on textarea "Hi Grain! We are looking to provide about 25 pax with bento boxes on [DATE] 12p…" at bounding box center [467, 282] width 278 height 50
drag, startPoint x: 482, startPoint y: 286, endPoint x: 490, endPoint y: 285, distance: 8.5
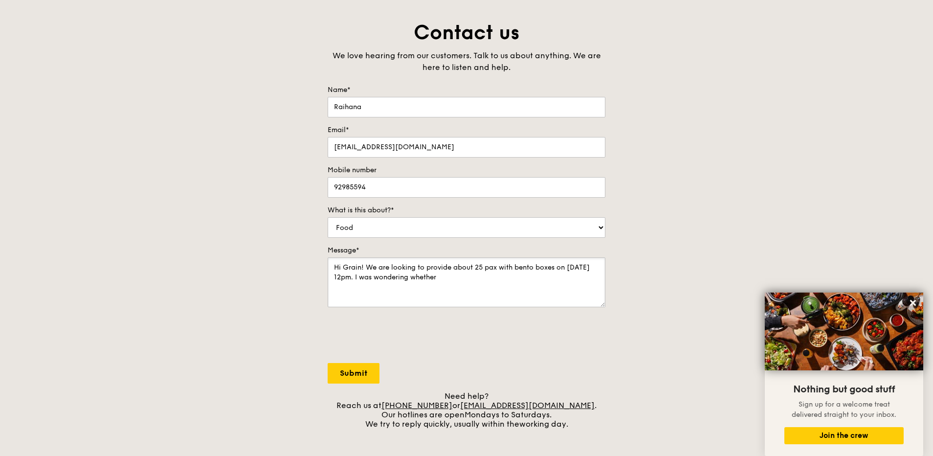
click at [482, 286] on textarea "Hi Grain! We are looking to provide about 25 pax with bento boxes on [DATE] 12p…" at bounding box center [467, 282] width 278 height 50
click at [493, 283] on textarea "Hi Grain! We are looking to provide about 25 pax with bento boxes on [DATE] 12p…" at bounding box center [467, 282] width 278 height 50
click at [457, 271] on textarea "Hi Grain! We are looking to provide about 25 pax with bento boxes on [DATE] 12p…" at bounding box center [467, 282] width 278 height 50
click at [476, 279] on textarea "Hi Grain! We are looking to provide about 25 pax with bento boxes on [DATE] 12p…" at bounding box center [467, 282] width 278 height 50
click at [351, 279] on textarea "Hi Grain! We are looking to provide about 25 pax with bento boxes on [DATE] 12p…" at bounding box center [467, 282] width 278 height 50
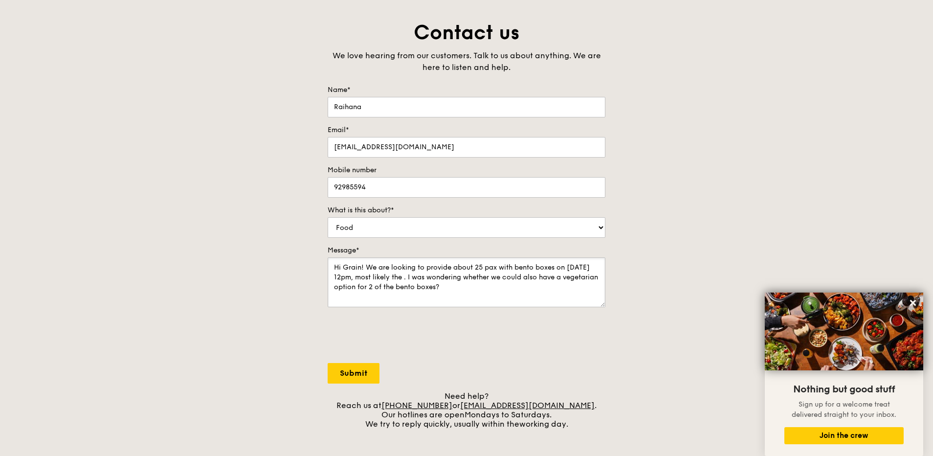
paste textarea
click at [408, 283] on textarea "Hi Grain! We are looking to provide about 25 pax with bento boxes on [DATE] 12p…" at bounding box center [467, 282] width 278 height 50
paste textarea "Honey Duo Mustard Chicken"
drag, startPoint x: 498, startPoint y: 267, endPoint x: 581, endPoint y: 270, distance: 83.2
click at [581, 270] on textarea "Hi Grain! We are looking to provide about 25 pax with bento boxes on [DATE] 12p…" at bounding box center [467, 282] width 278 height 50
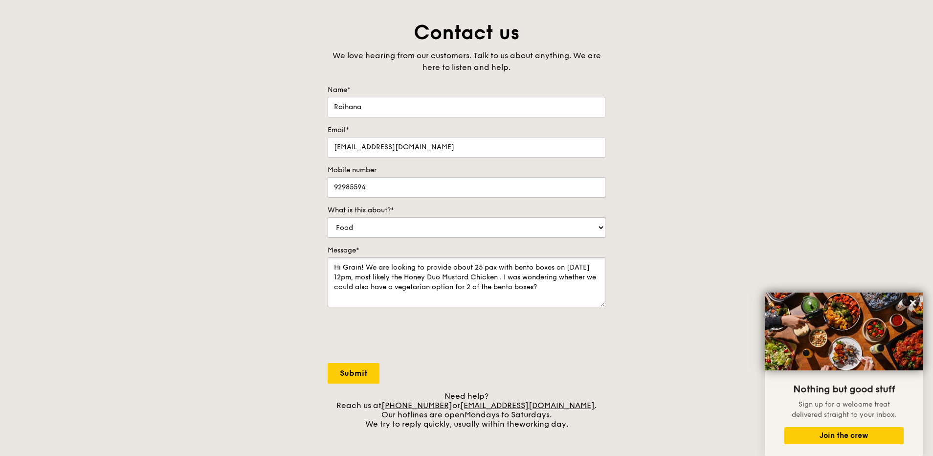
click at [470, 269] on textarea "Hi Grain! We are looking to provide about 25 pax with bento boxes on [DATE] 12p…" at bounding box center [467, 282] width 278 height 50
drag, startPoint x: 437, startPoint y: 270, endPoint x: 477, endPoint y: 268, distance: 40.1
click at [477, 268] on textarea "Hi Grain! We are looking to provide about 25 pax with bento boxes on [DATE] 12p…" at bounding box center [467, 282] width 278 height 50
click at [437, 266] on textarea "Hi Grain! We are looking to provide about 25 pax with bento boxes on [DATE] 12p…" at bounding box center [467, 282] width 278 height 50
click at [468, 276] on textarea "Hi Grain! We are looking to provide about 25 pax with bento boxes on [DATE] 12p…" at bounding box center [467, 282] width 278 height 50
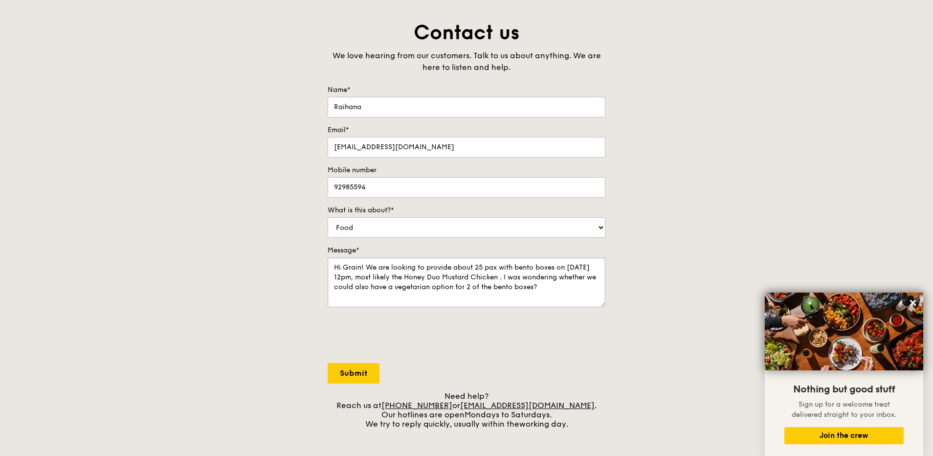
click at [459, 267] on textarea "Hi Grain! We are looking to provide about 25 pax with bento boxes on [DATE] 12p…" at bounding box center [467, 282] width 278 height 50
drag, startPoint x: 453, startPoint y: 267, endPoint x: 504, endPoint y: 268, distance: 50.4
click at [504, 268] on textarea "Hi Grain! We are looking to provide about 25 pax with bento boxes on [DATE] 12p…" at bounding box center [467, 282] width 278 height 50
click at [573, 280] on textarea "Hi Grain! We are looking to provide about 25 pax with bento boxes on [DATE] 12p…" at bounding box center [467, 282] width 278 height 50
drag, startPoint x: 361, startPoint y: 279, endPoint x: 427, endPoint y: 280, distance: 65.5
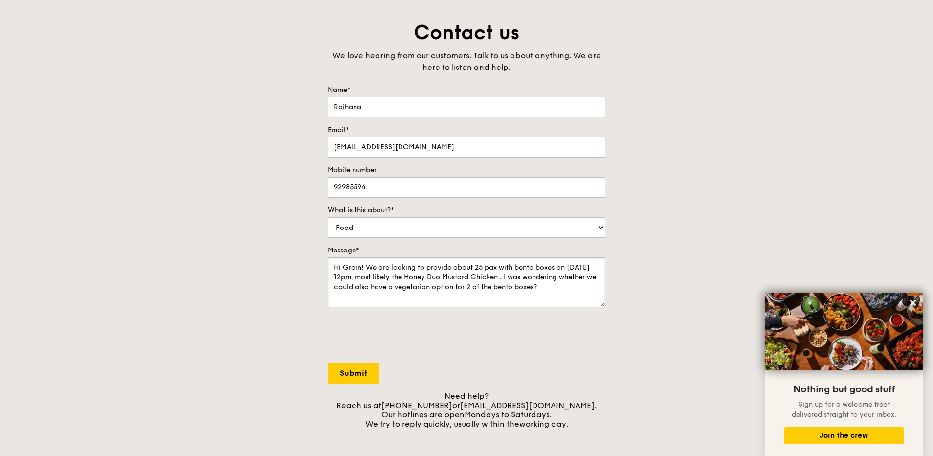
click at [434, 279] on textarea "Hi Grain! We are looking to provide about 25 pax with bento boxes on [DATE] 12p…" at bounding box center [467, 282] width 278 height 50
drag, startPoint x: 403, startPoint y: 282, endPoint x: 356, endPoint y: 281, distance: 46.9
click at [403, 282] on textarea "Hi Grain! We are looking to provide about 25 pax with bento boxes on [DATE] 12p…" at bounding box center [467, 282] width 278 height 50
click at [356, 281] on textarea "Hi Grain! We are looking to provide about 25 pax with bento boxes on [DATE] 12p…" at bounding box center [467, 282] width 278 height 50
drag, startPoint x: 469, startPoint y: 276, endPoint x: 424, endPoint y: 278, distance: 45.0
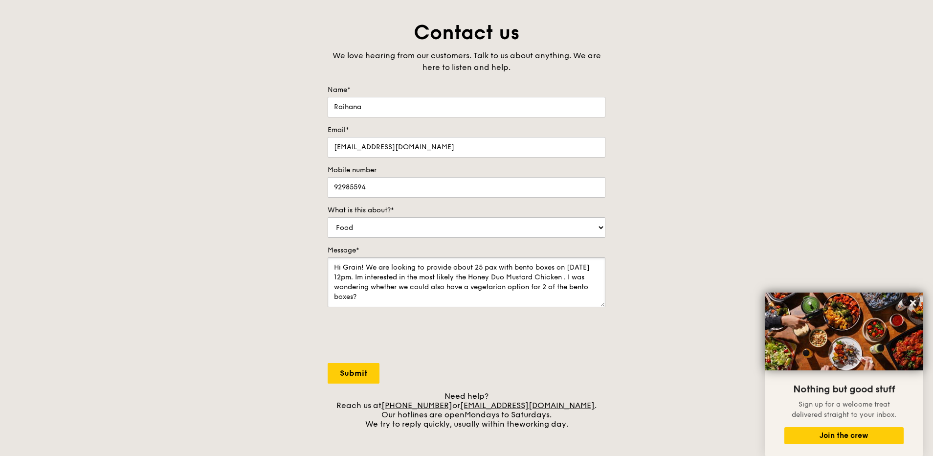
click at [424, 278] on textarea "Hi Grain! We are looking to provide about 25 pax with bento boxes on [DATE] 12p…" at bounding box center [467, 282] width 278 height 50
click at [526, 274] on textarea "Hi Grain! We are looking to provide about 25 pax with bento boxes on [DATE] 12p…" at bounding box center [467, 282] width 278 height 50
click at [549, 276] on textarea "Hi Grain! We are looking to provide about 25 pax with bento boxes on [DATE] 12p…" at bounding box center [467, 282] width 278 height 50
click at [523, 277] on textarea "Hi Grain! We are looking to provide about 25 pax with bento boxes on [DATE] 12p…" at bounding box center [467, 282] width 278 height 50
drag, startPoint x: 370, startPoint y: 291, endPoint x: 556, endPoint y: 277, distance: 186.8
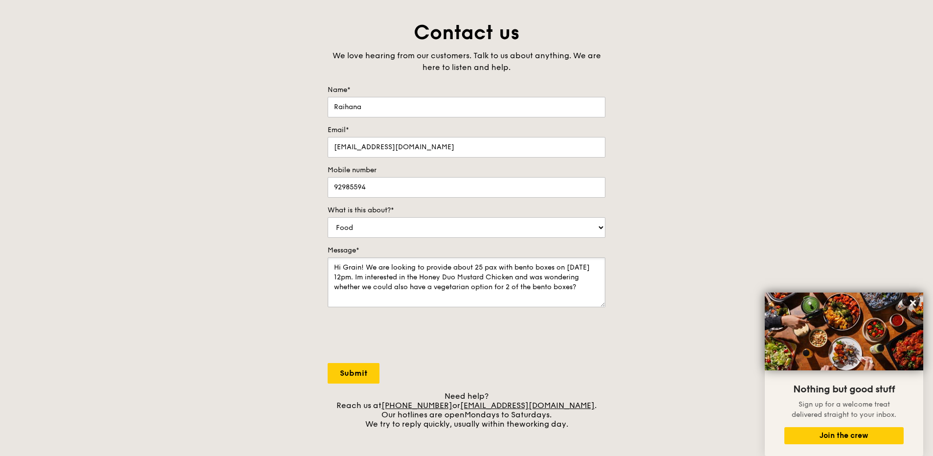
click at [555, 277] on textarea "Hi Grain! We are looking to provide about 25 pax with bento boxes on [DATE] 12p…" at bounding box center [467, 282] width 278 height 50
click at [502, 277] on textarea "Hi Grain! We are looking to provide about 25 pax with bento boxes on [DATE] 12p…" at bounding box center [467, 282] width 278 height 50
click at [512, 288] on textarea "Hi Grain! We are looking to provide about 25 pax with bento boxes on [DATE] 12p…" at bounding box center [467, 282] width 278 height 50
drag, startPoint x: 572, startPoint y: 287, endPoint x: 583, endPoint y: 286, distance: 10.3
click at [573, 287] on textarea "Hi Grain! We are looking to provide about 25 pax with bento boxes on [DATE] 12p…" at bounding box center [467, 282] width 278 height 50
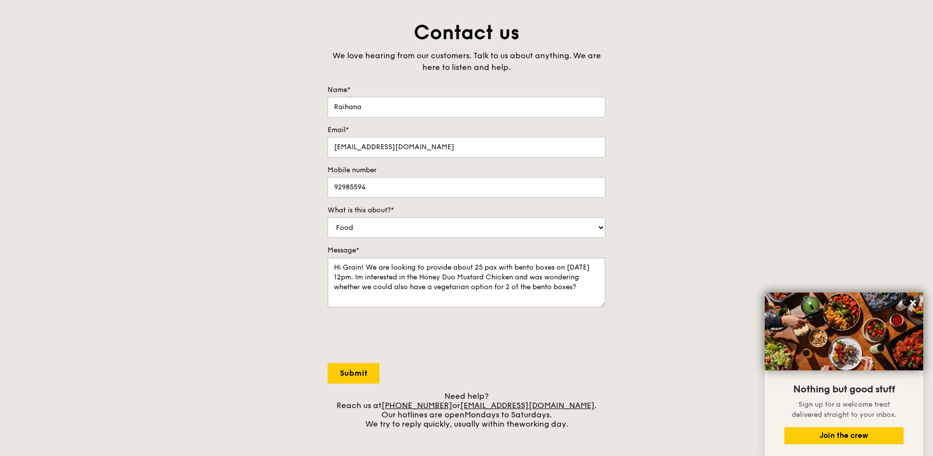
click at [583, 285] on textarea "Hi Grain! We are looking to provide about 25 pax with bento boxes on [DATE] 12p…" at bounding box center [467, 282] width 278 height 50
click at [562, 297] on textarea "Hi Grain! We are looking to provide about 25 pax with bento boxes on [DATE] 12p…" at bounding box center [467, 282] width 278 height 50
click at [575, 323] on div at bounding box center [467, 336] width 278 height 38
click at [516, 300] on textarea "Hi Grain! We are looking to provide about 25 pax with bento boxes on [DATE] 12p…" at bounding box center [467, 282] width 278 height 50
click at [583, 290] on textarea "Hi Grain! We are looking to provide about 25 pax with bento boxes on [DATE] 12p…" at bounding box center [467, 282] width 278 height 50
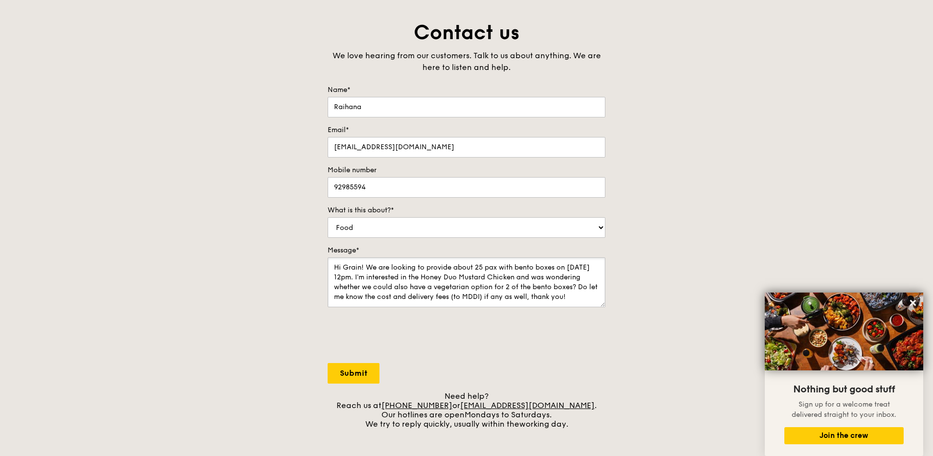
click at [586, 295] on textarea "Hi Grain! We are looking to provide about 25 pax with bento boxes on [DATE] 12p…" at bounding box center [467, 282] width 278 height 50
type textarea "Hi Grain! We are looking to provide about 25 pax with bento boxes on [DATE] 12p…"
click at [342, 373] on input "Submit" at bounding box center [354, 373] width 52 height 21
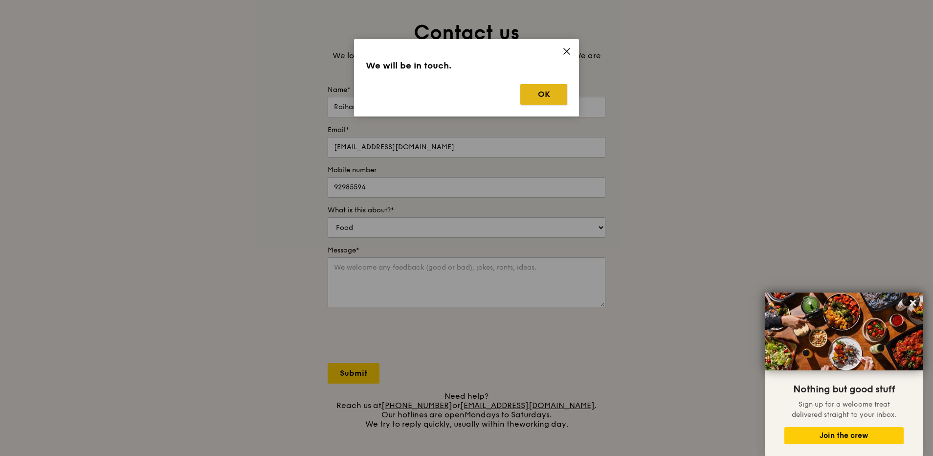
click at [553, 88] on button "OK" at bounding box center [543, 94] width 47 height 21
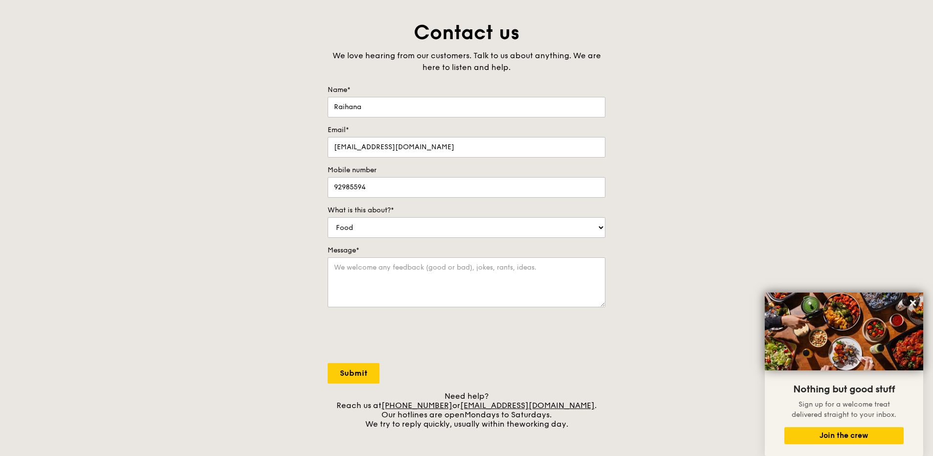
scroll to position [0, 0]
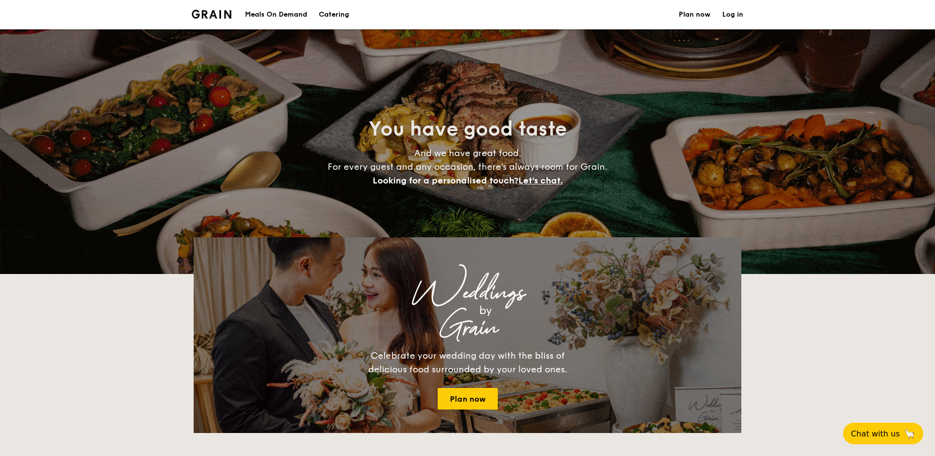
select select
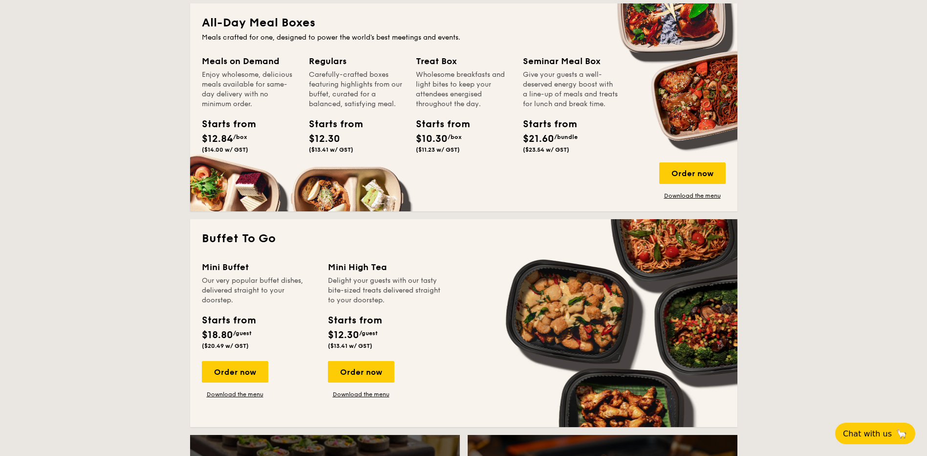
scroll to position [342, 0]
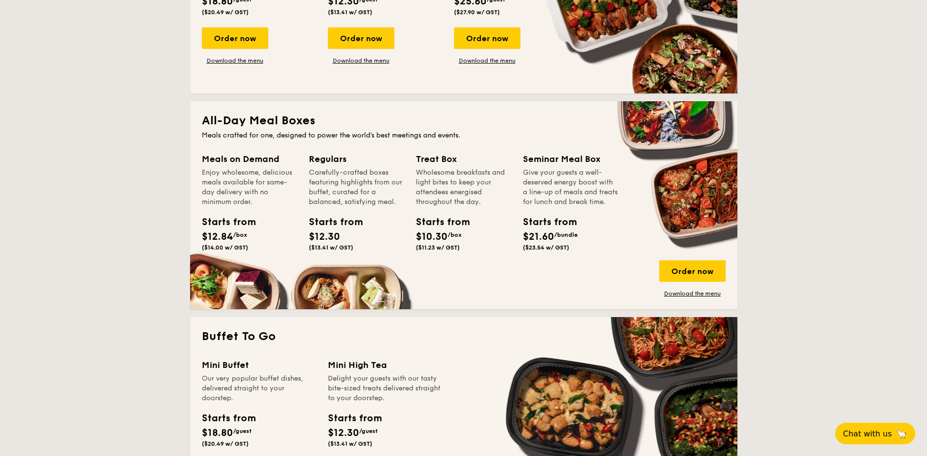
click at [690, 300] on div "All-Day Meal Boxes Meals crafted for one, designed to power the world's best me…" at bounding box center [464, 205] width 548 height 208
click at [694, 295] on link "Download the menu" at bounding box center [692, 293] width 66 height 8
